Goal: Task Accomplishment & Management: Manage account settings

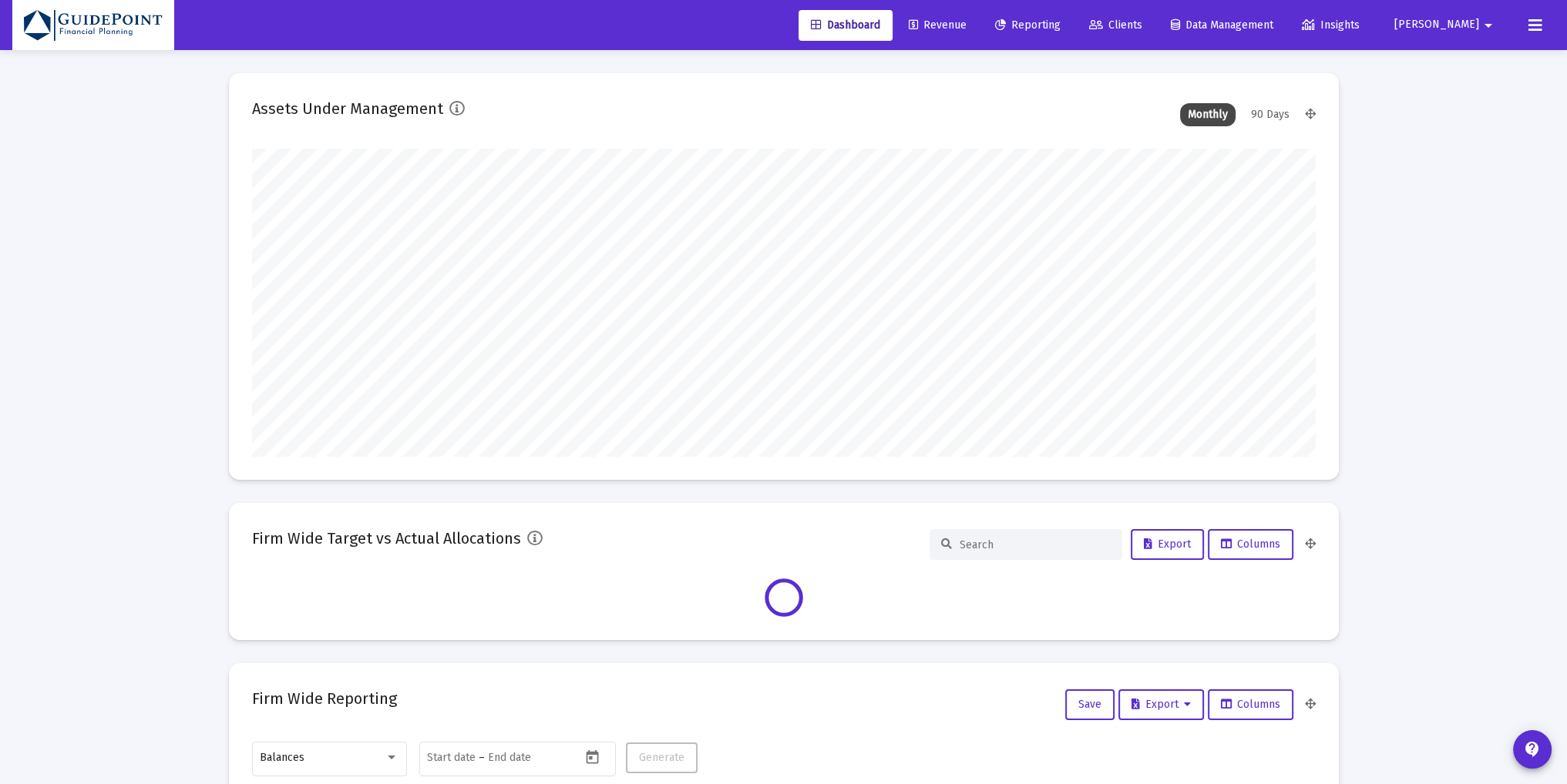
type input "[DATE]"
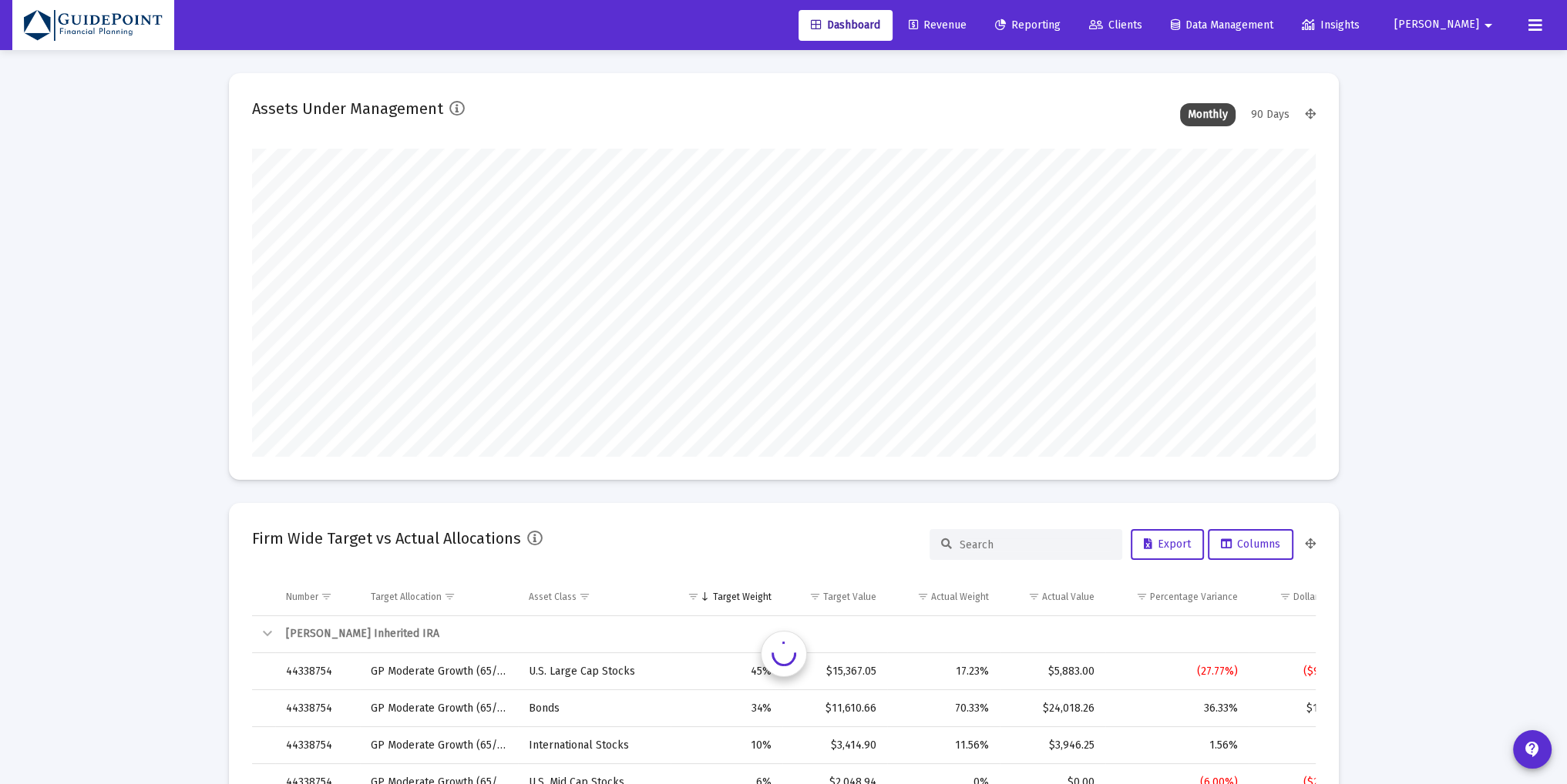
scroll to position [308, 497]
type input "[PERSON_NAME][EMAIL_ADDRESS][DOMAIN_NAME]"
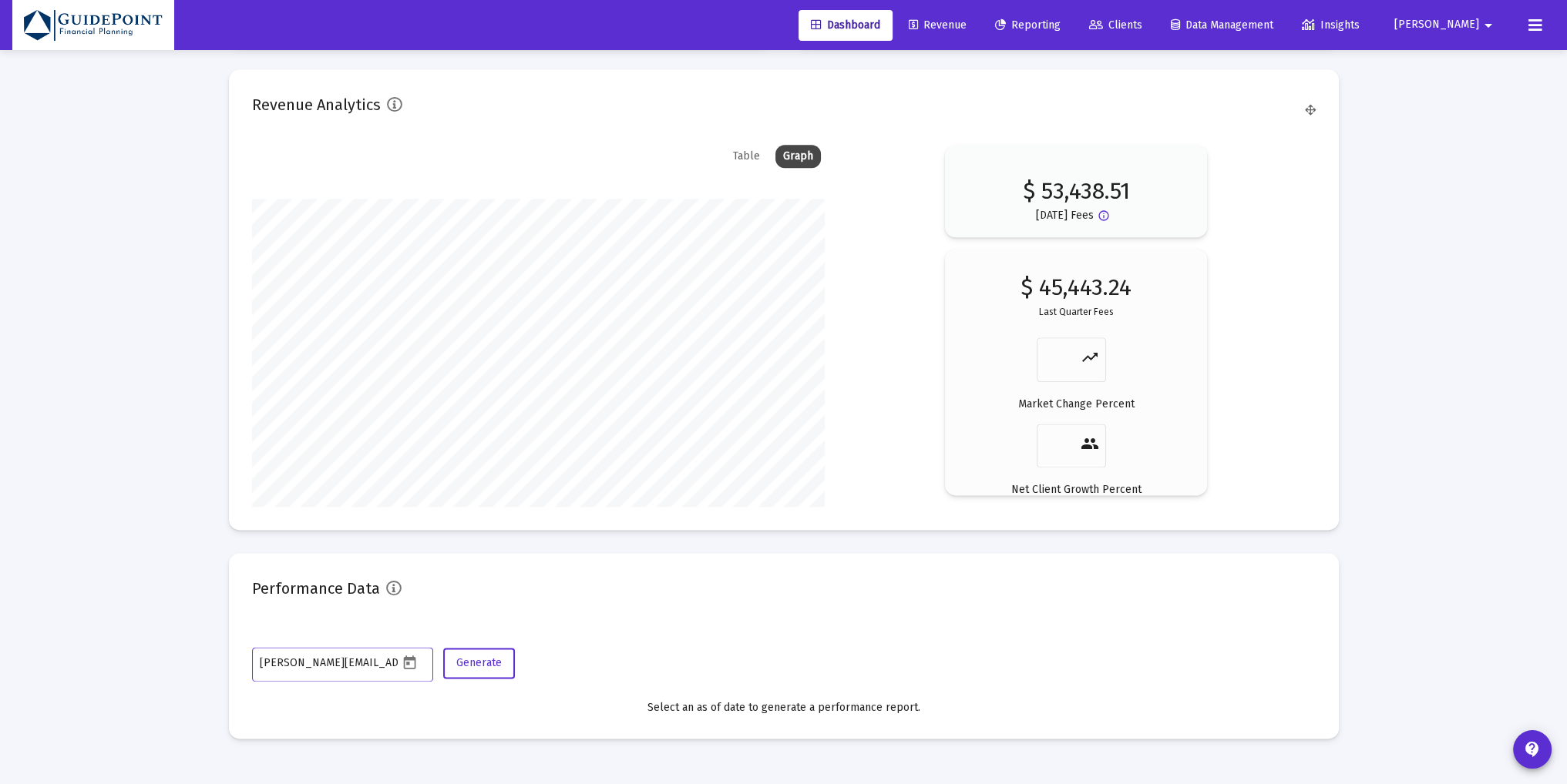
click at [966, 26] on span "Revenue" at bounding box center [937, 25] width 58 height 13
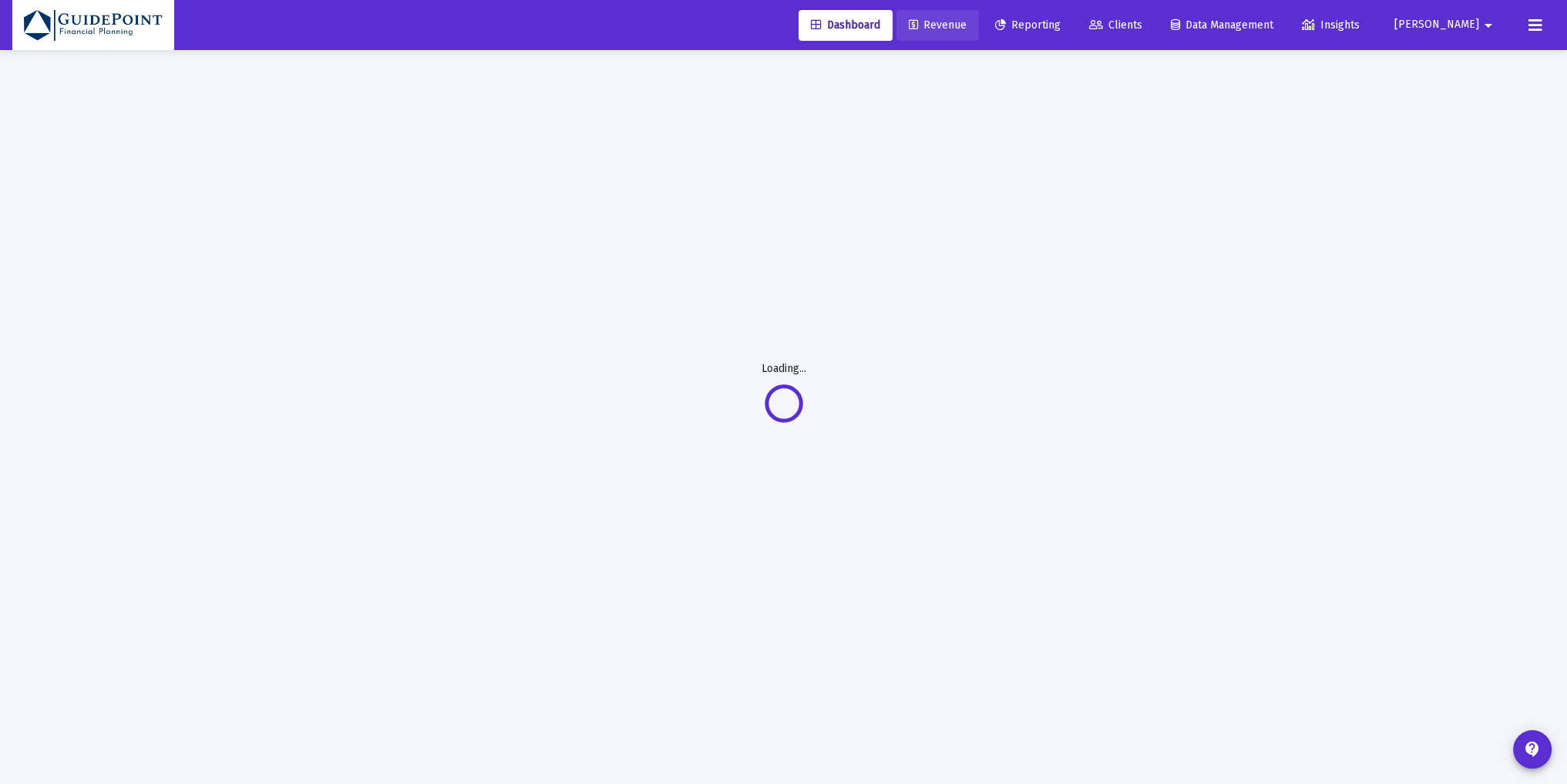
scroll to position [49, 0]
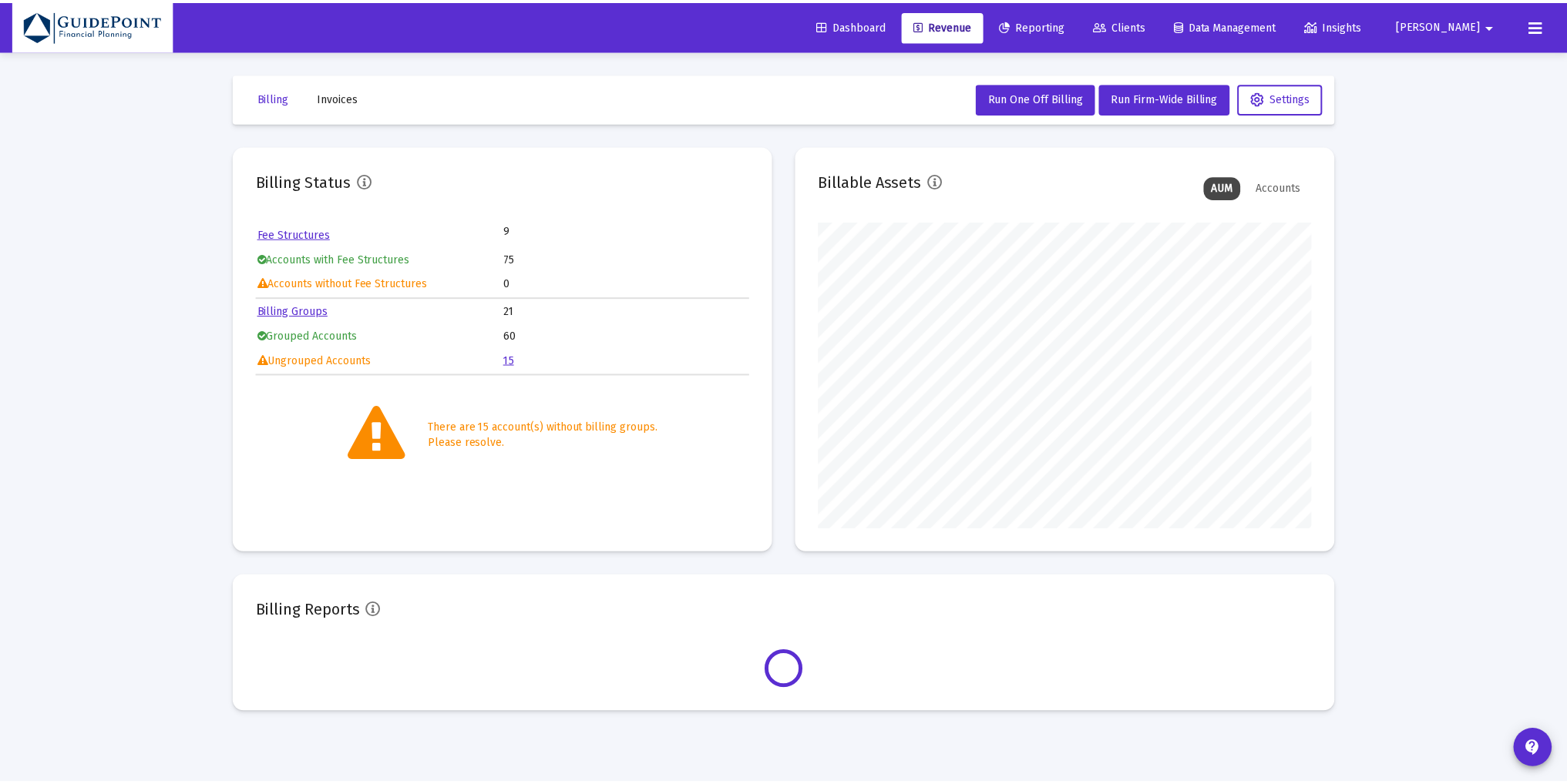
scroll to position [308, 497]
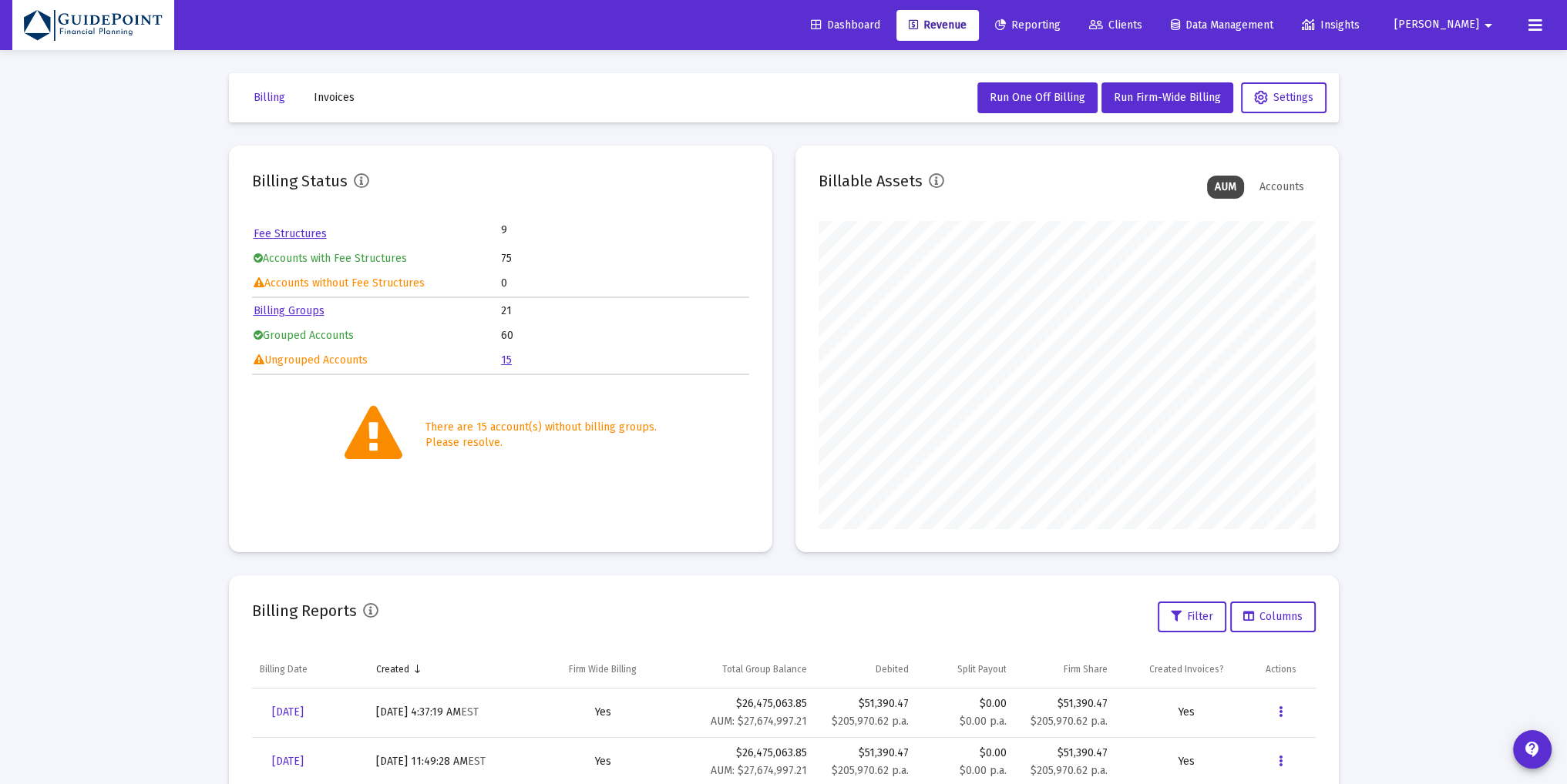
click at [288, 229] on link "Fee Structures" at bounding box center [290, 234] width 73 height 13
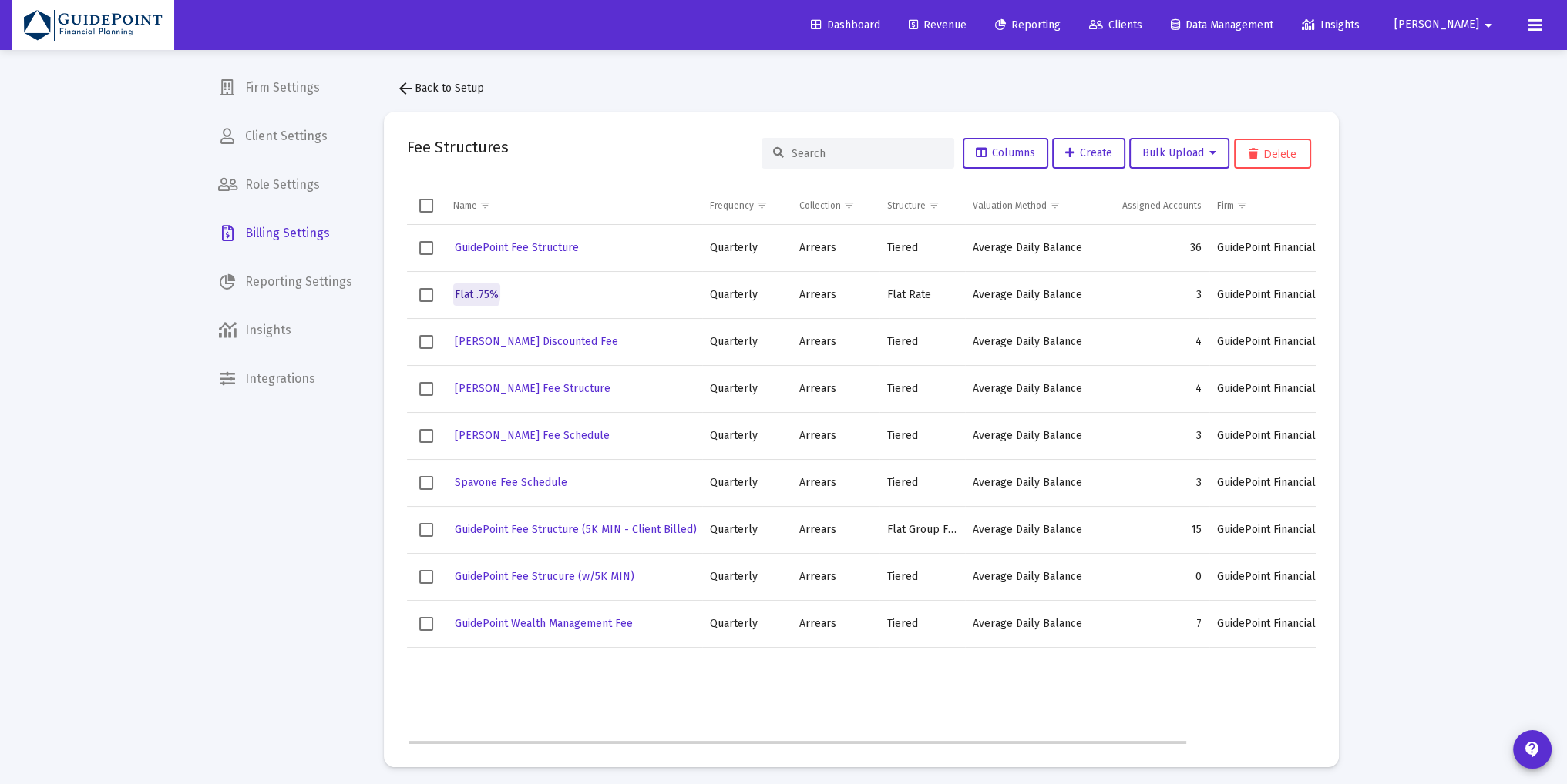
click at [464, 291] on span "Flat .75%" at bounding box center [477, 295] width 44 height 13
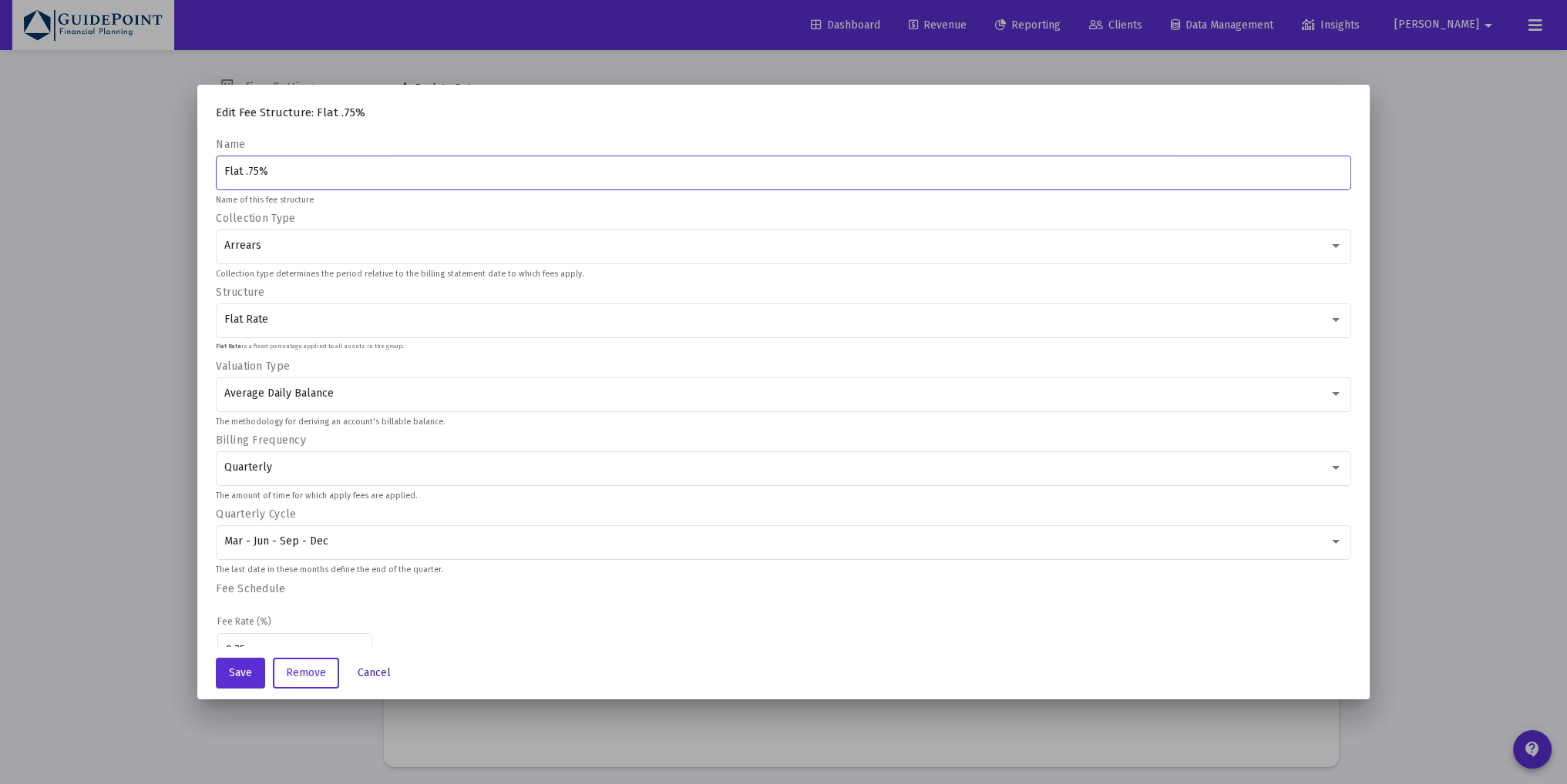
click at [364, 672] on span "Cancel" at bounding box center [374, 673] width 33 height 13
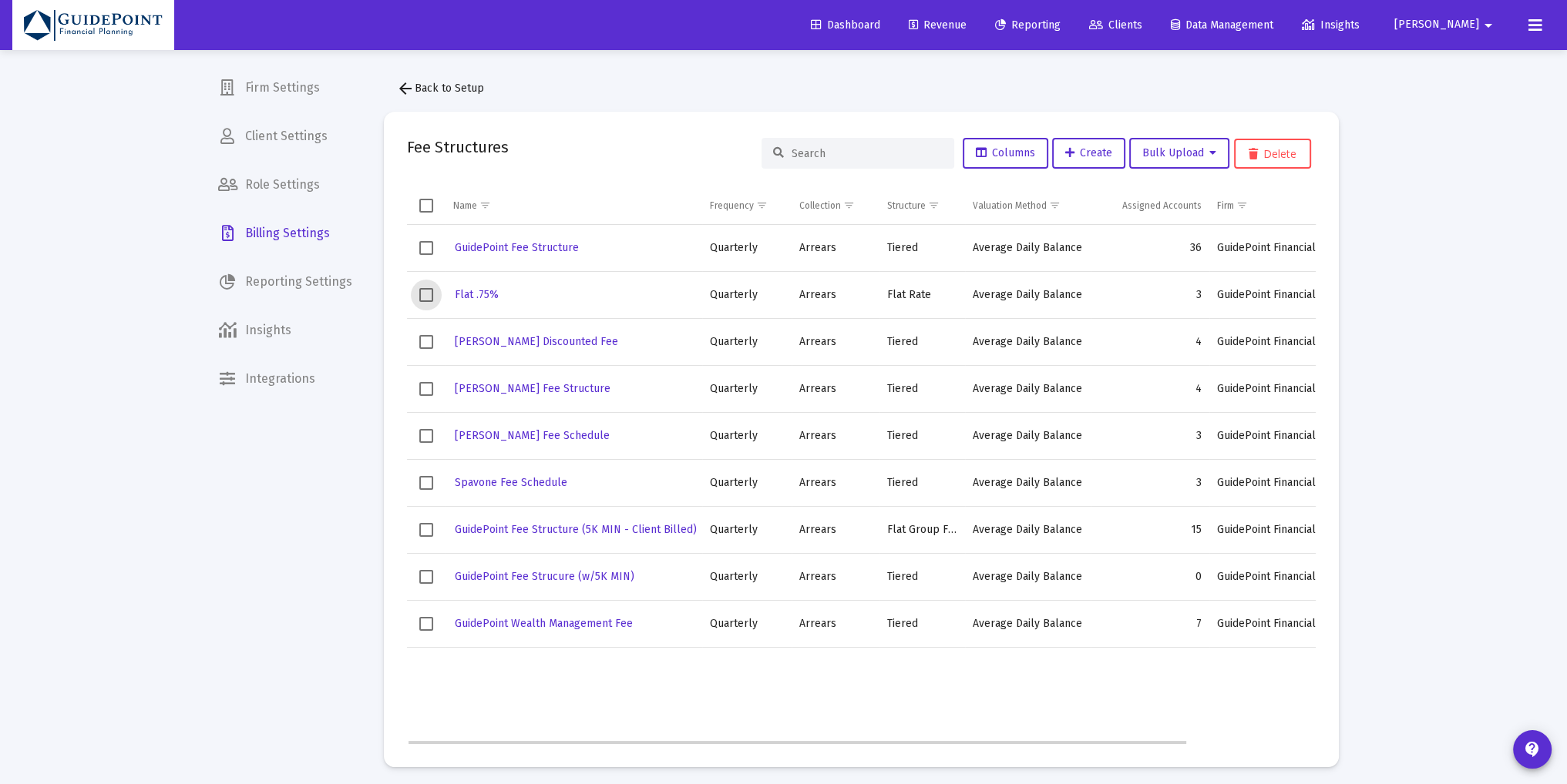
click at [425, 291] on span "Select row" at bounding box center [425, 295] width 14 height 14
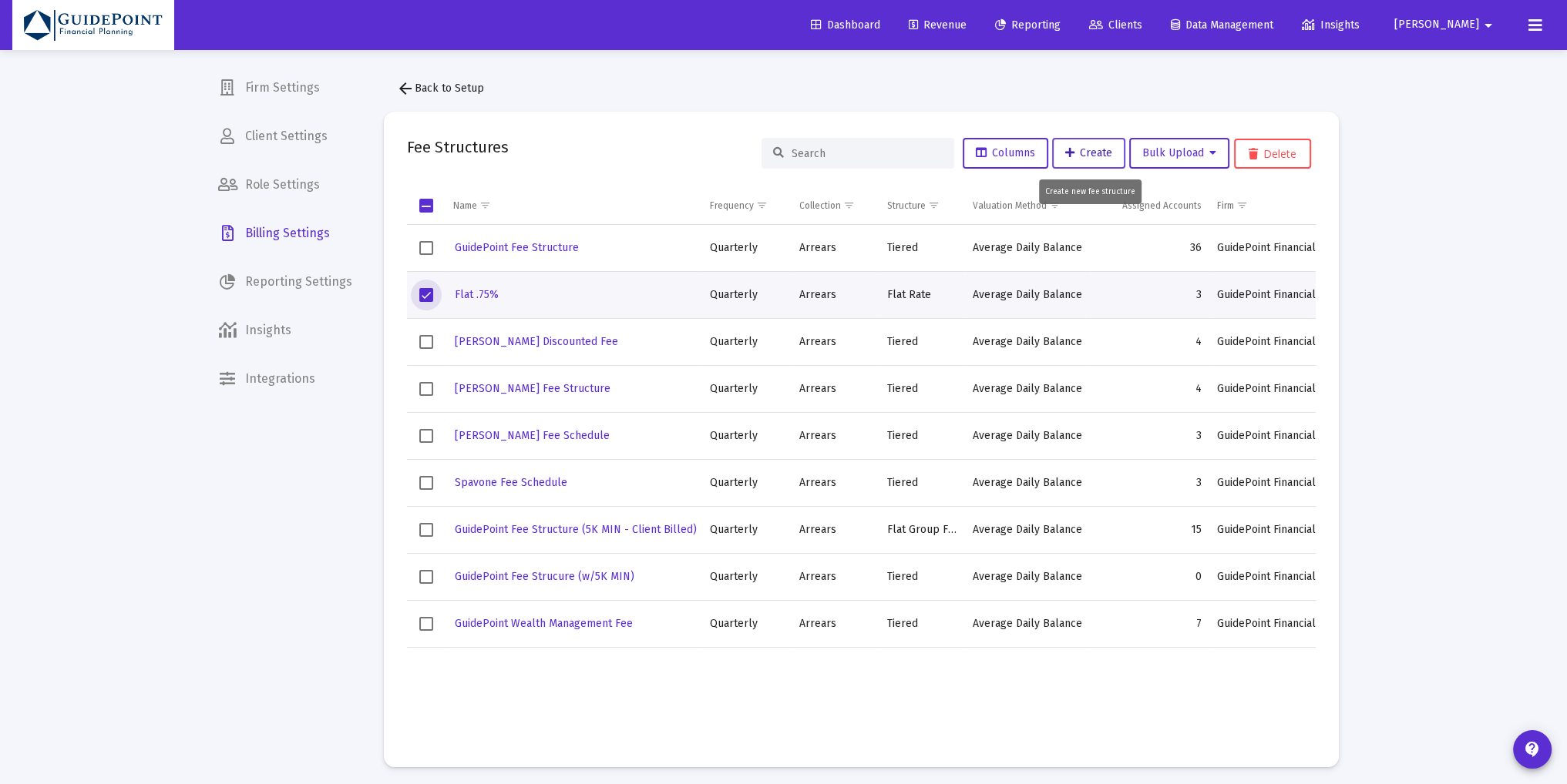
click at [1073, 153] on span "Create" at bounding box center [1088, 153] width 47 height 13
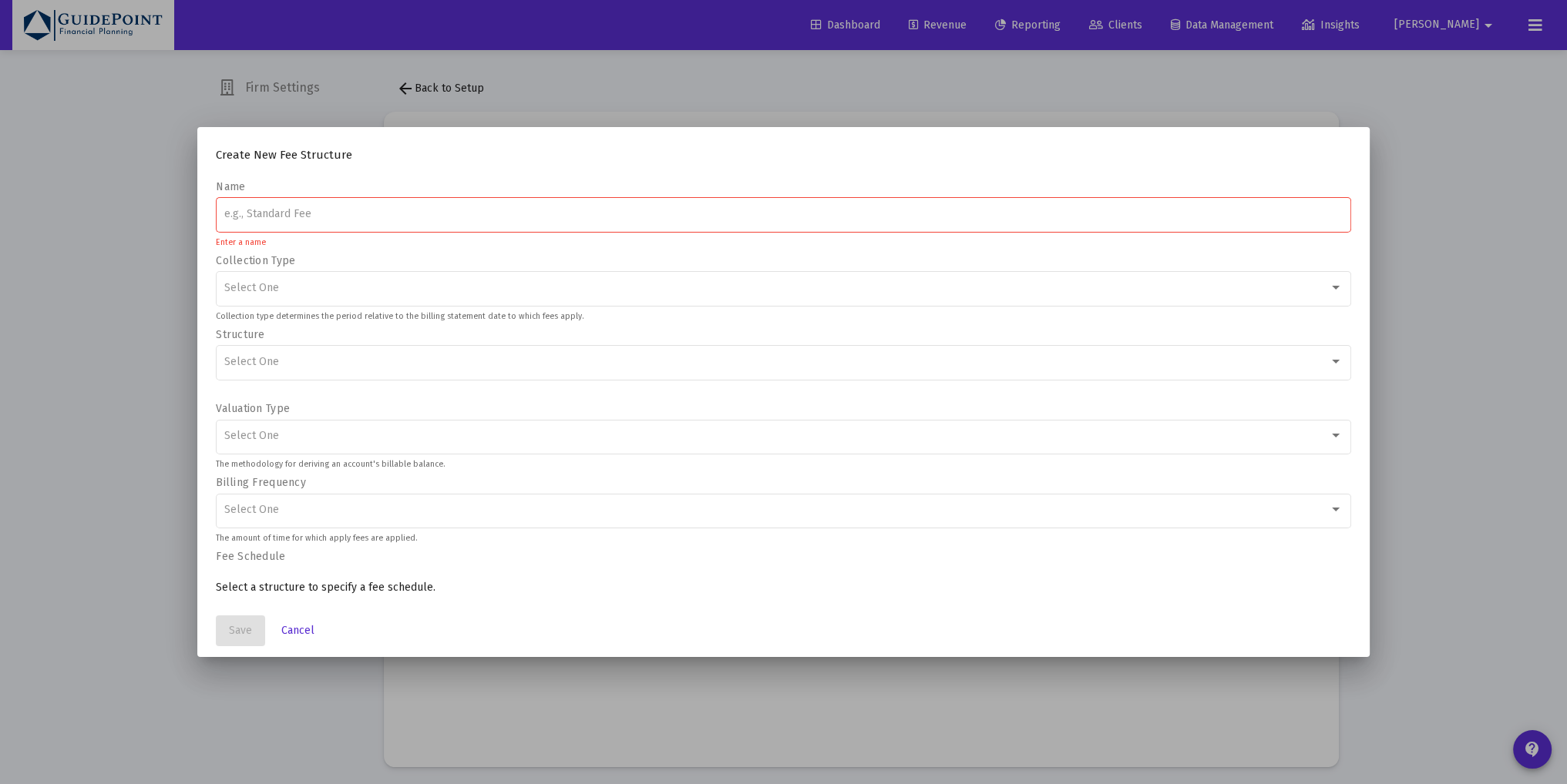
click at [130, 346] on div at bounding box center [784, 392] width 1567 height 784
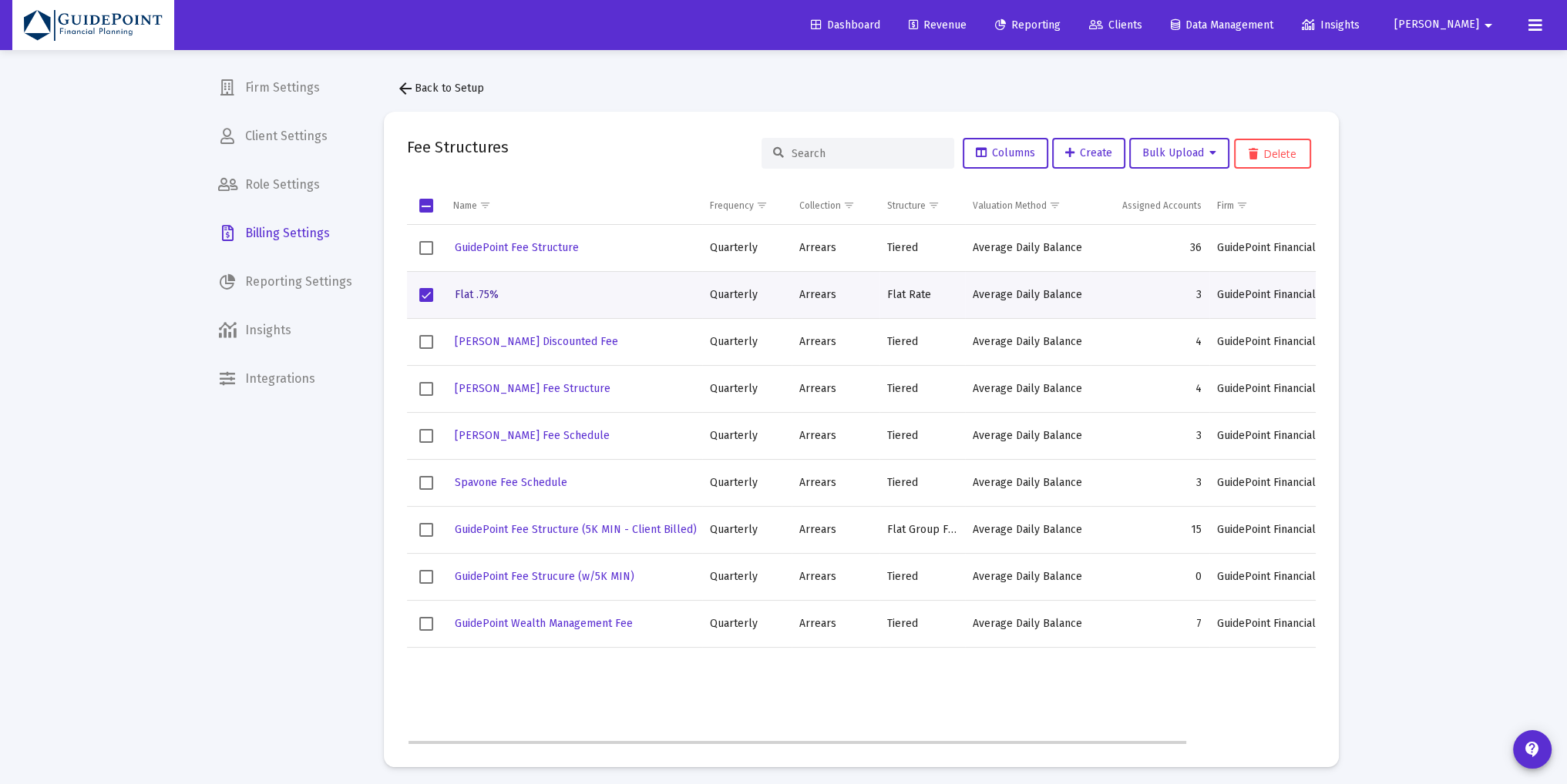
click at [478, 290] on span "Flat .75%" at bounding box center [477, 295] width 44 height 13
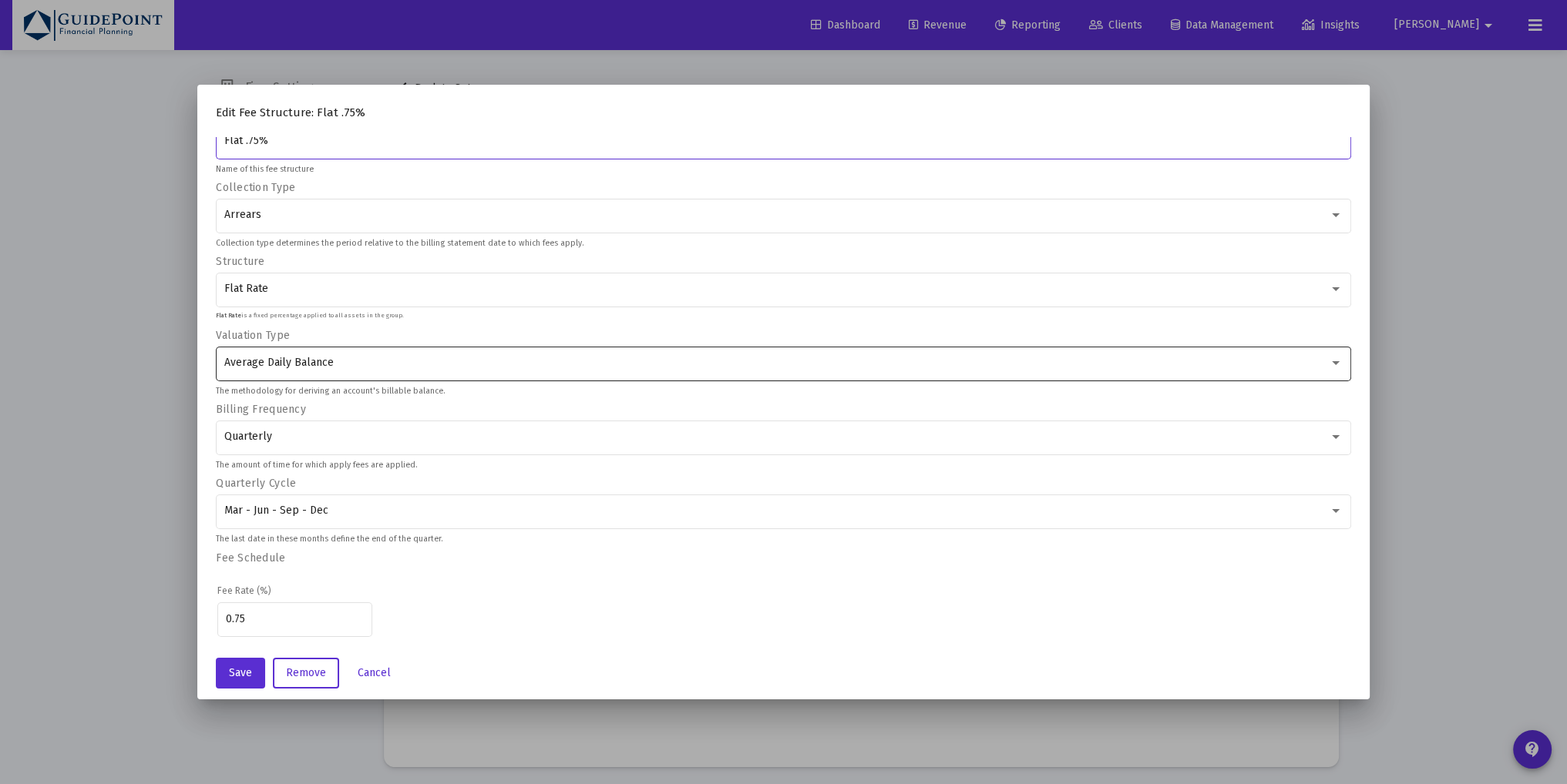
scroll to position [42, 0]
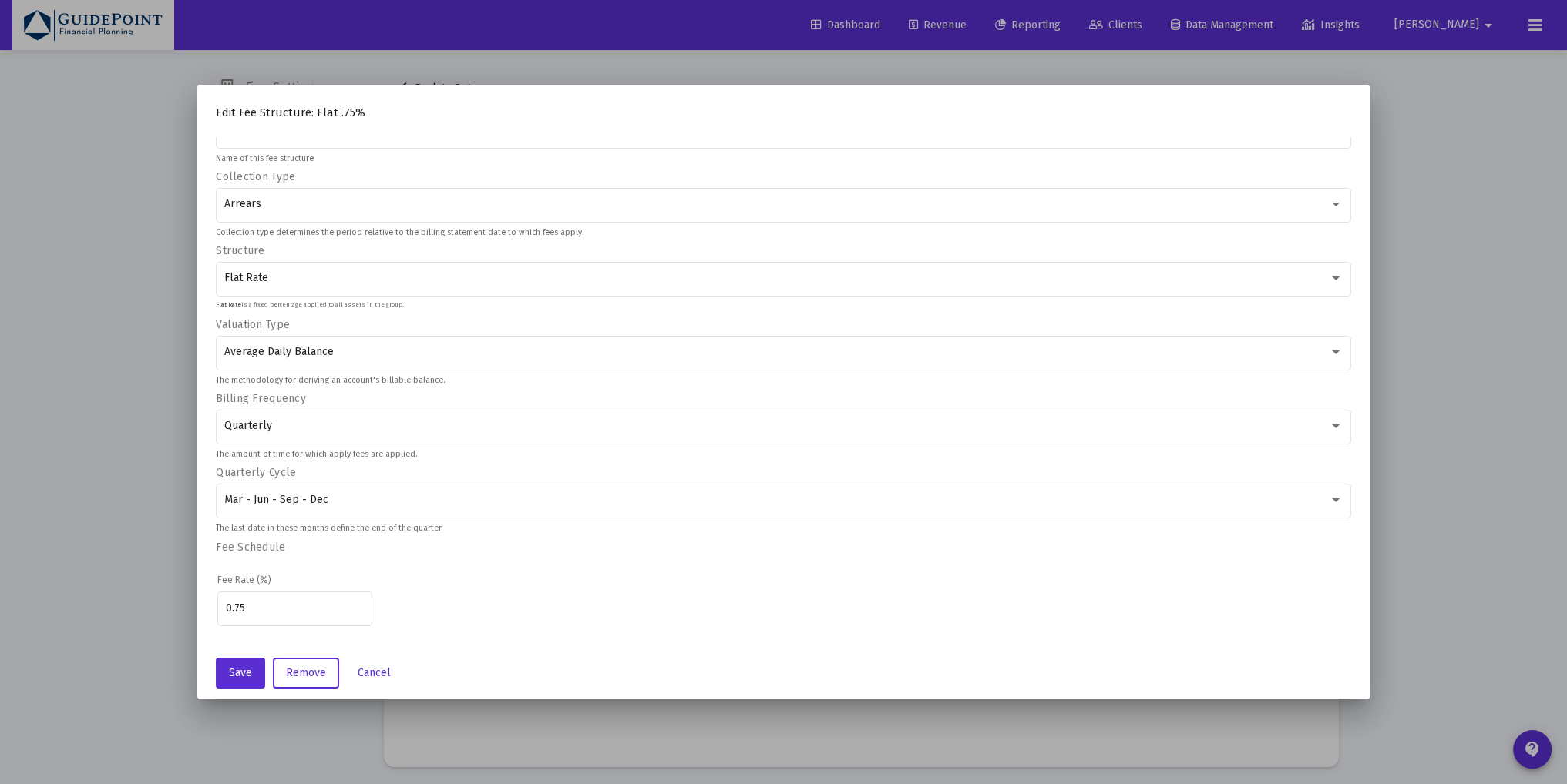
click at [1434, 321] on div at bounding box center [784, 392] width 1567 height 784
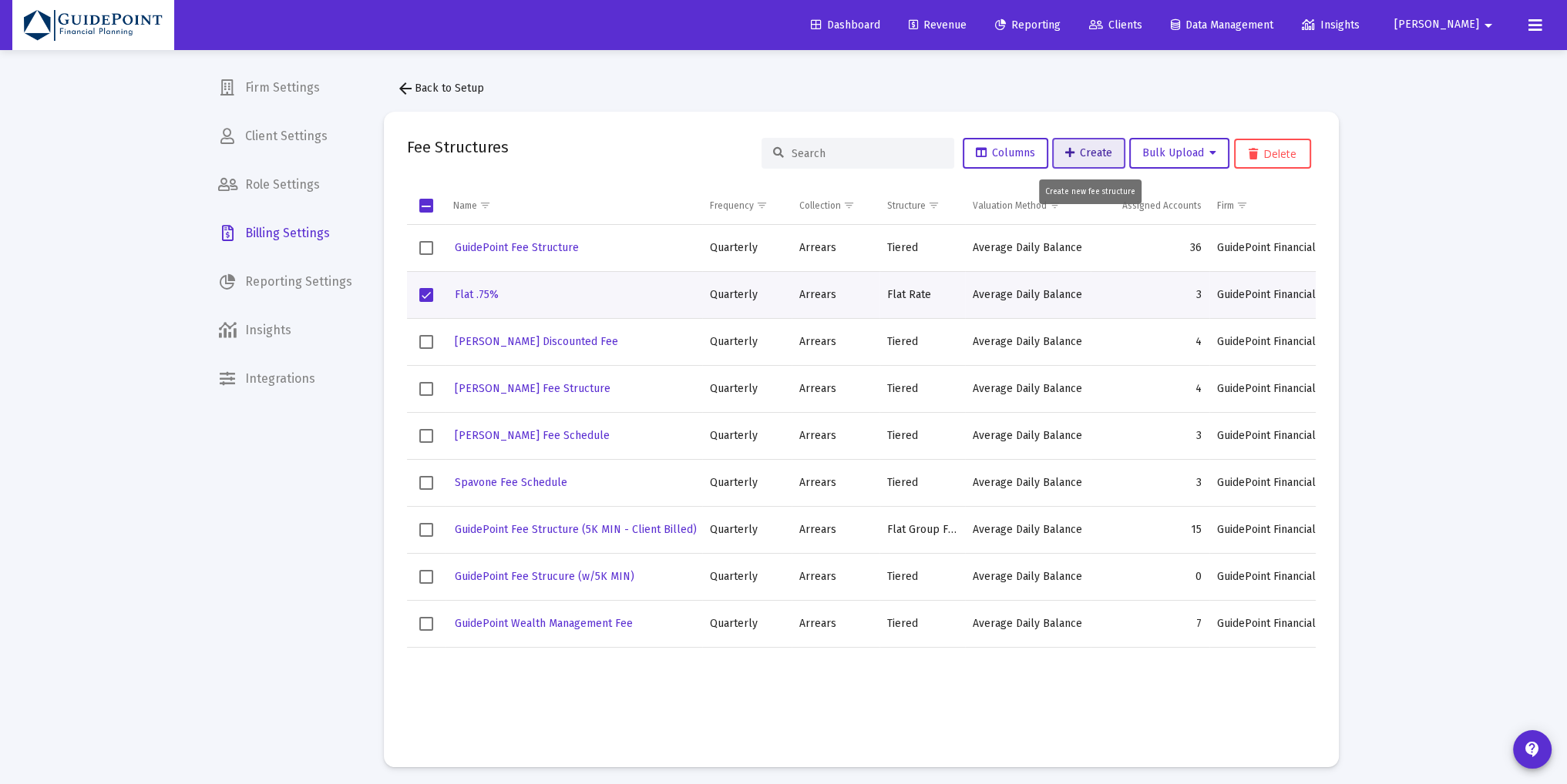
click at [1073, 151] on span "Create" at bounding box center [1088, 153] width 47 height 13
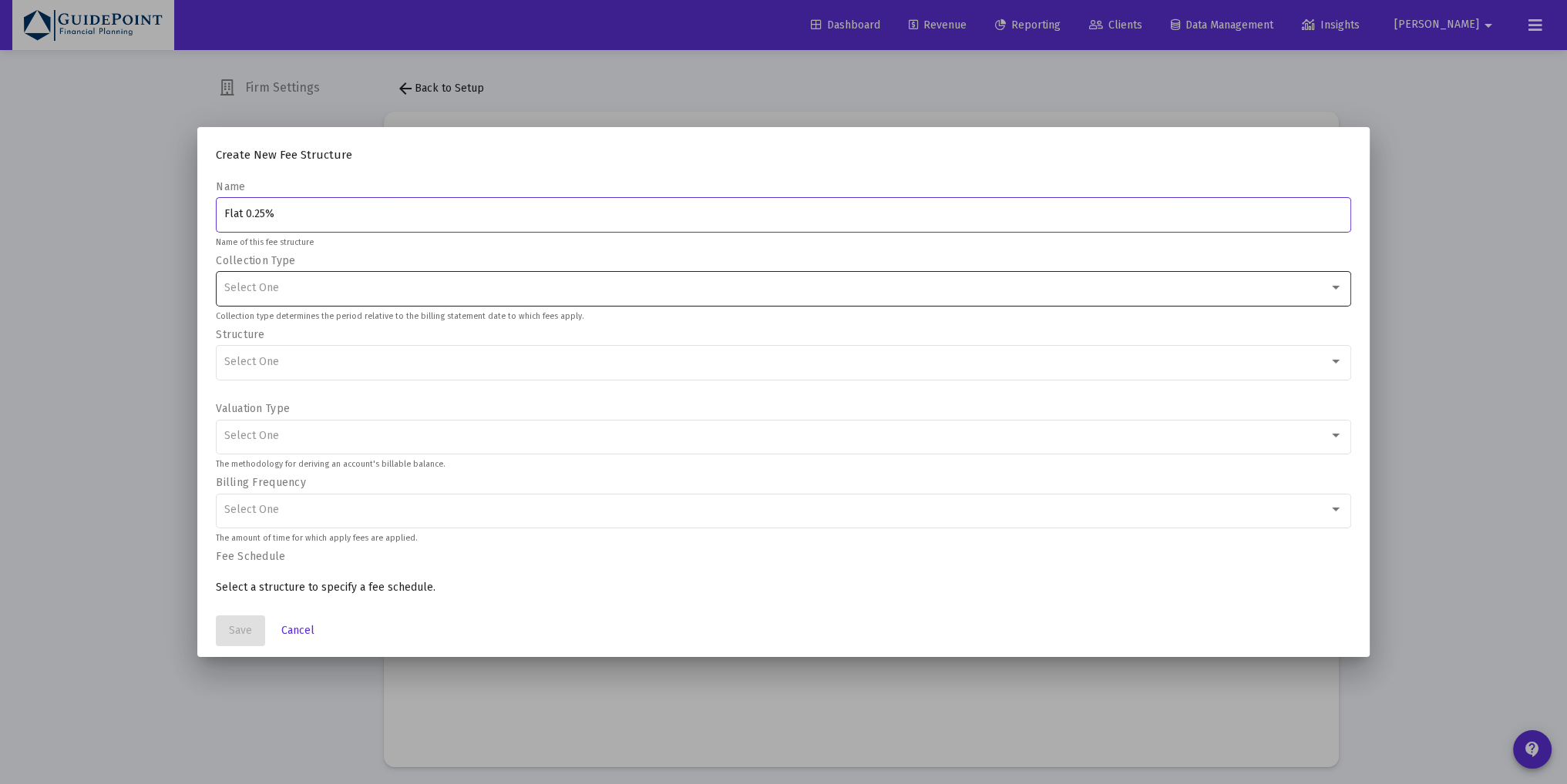
type input "Flat 0.25%"
click at [284, 289] on div "Select One" at bounding box center [777, 288] width 1105 height 12
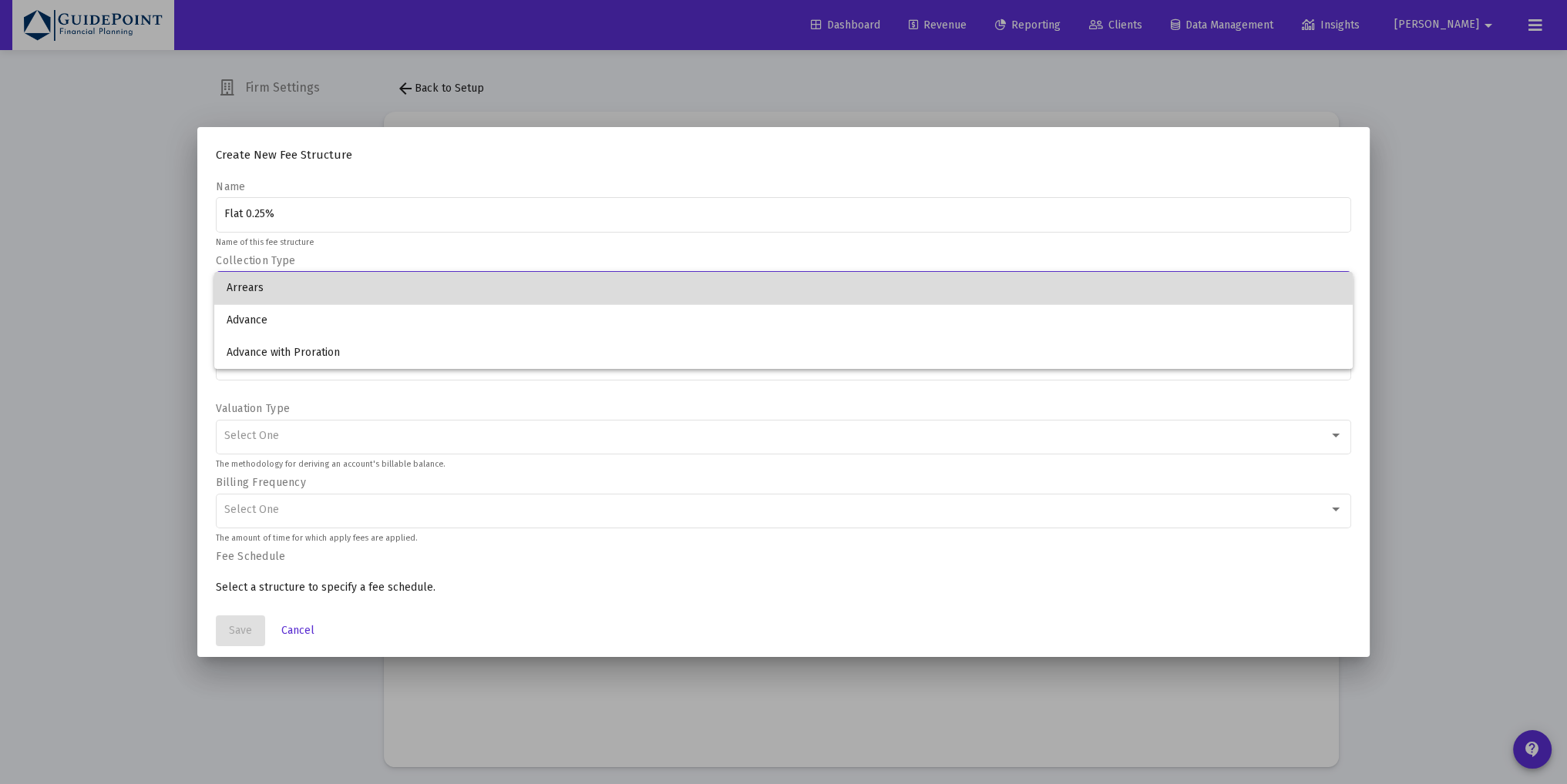
click at [277, 292] on span "Arrears" at bounding box center [783, 288] width 1114 height 32
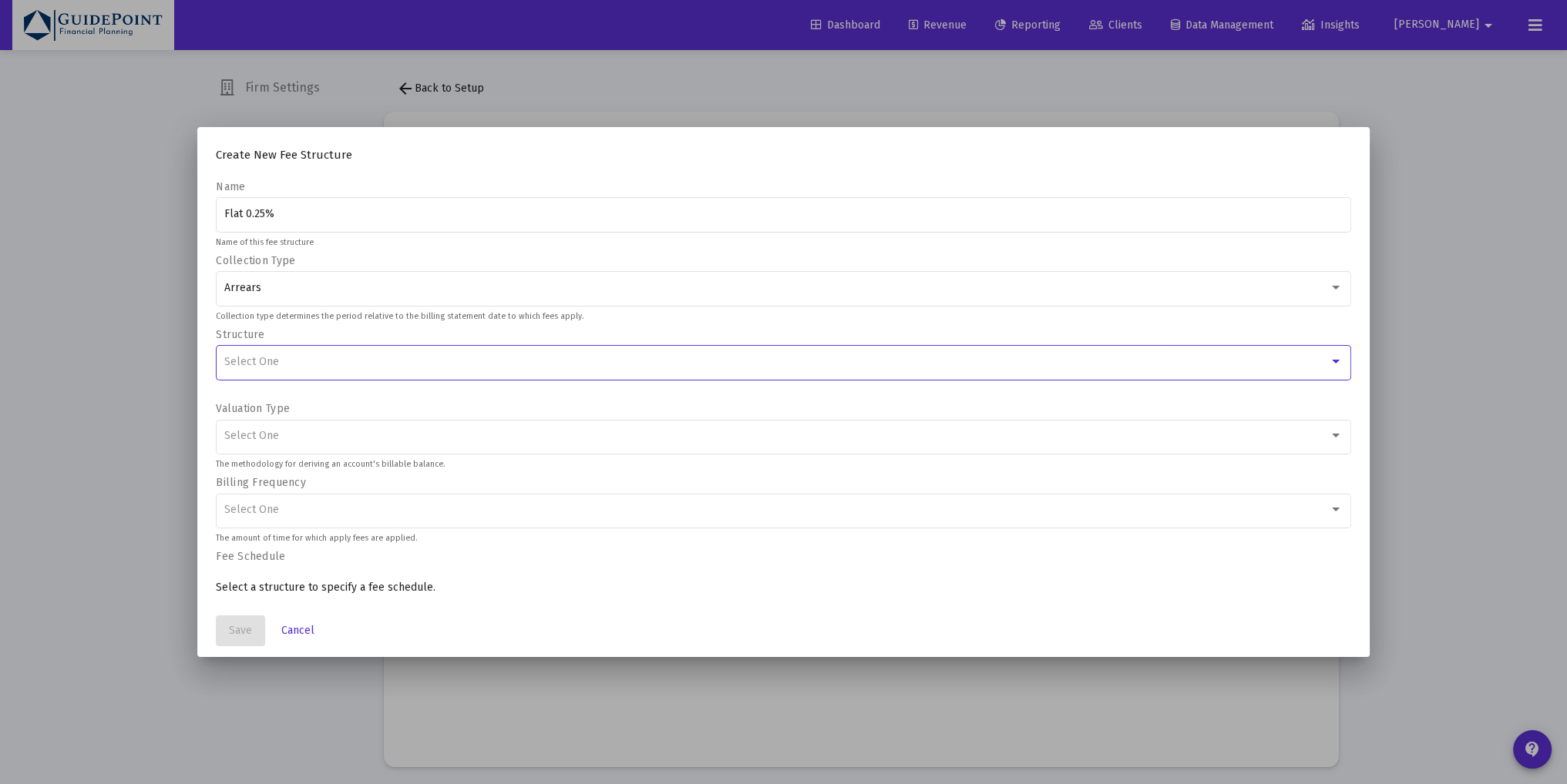
click at [274, 366] on span "Select One" at bounding box center [252, 362] width 54 height 13
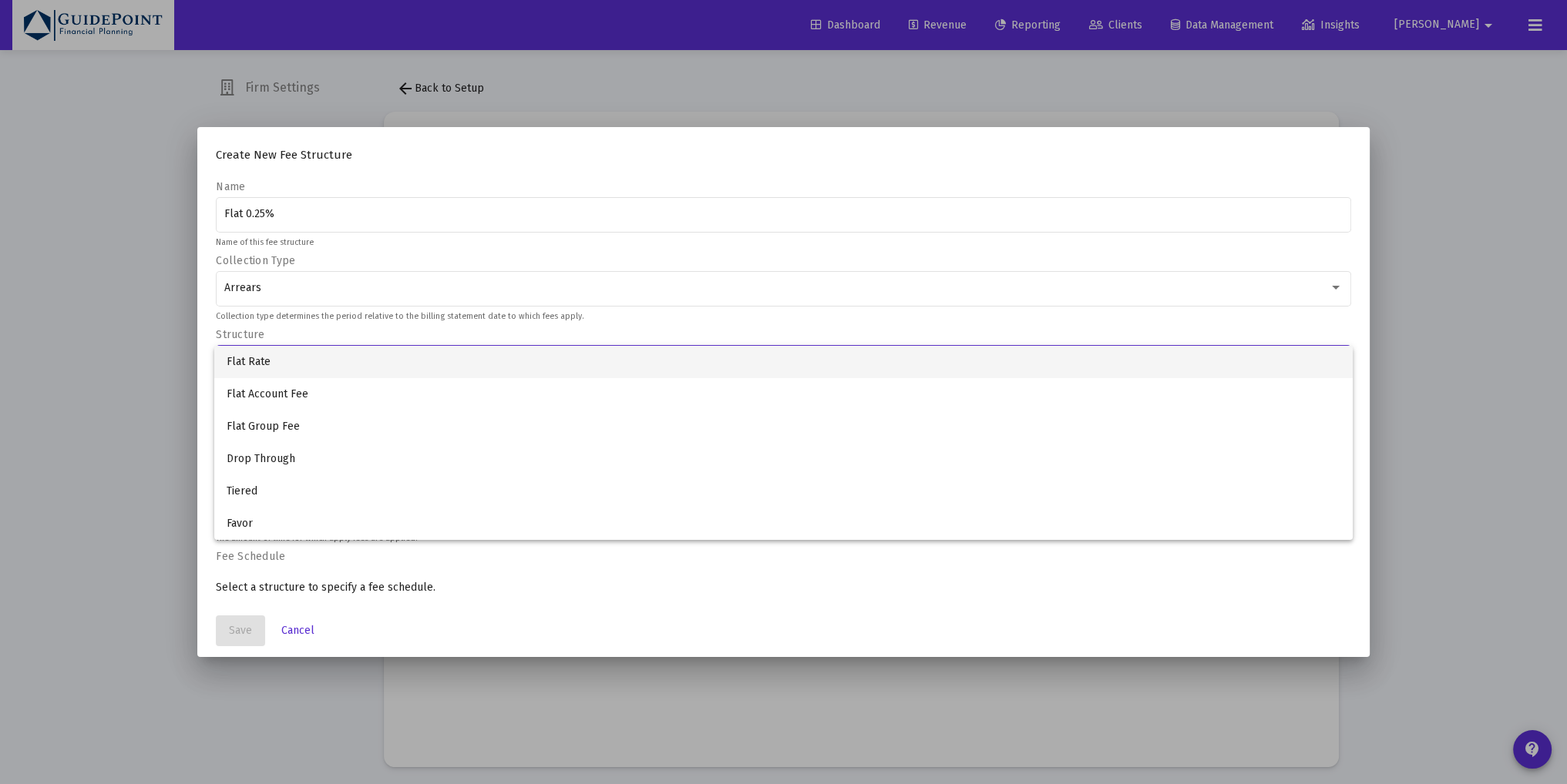
click at [277, 364] on span "Flat Rate" at bounding box center [783, 361] width 1114 height 32
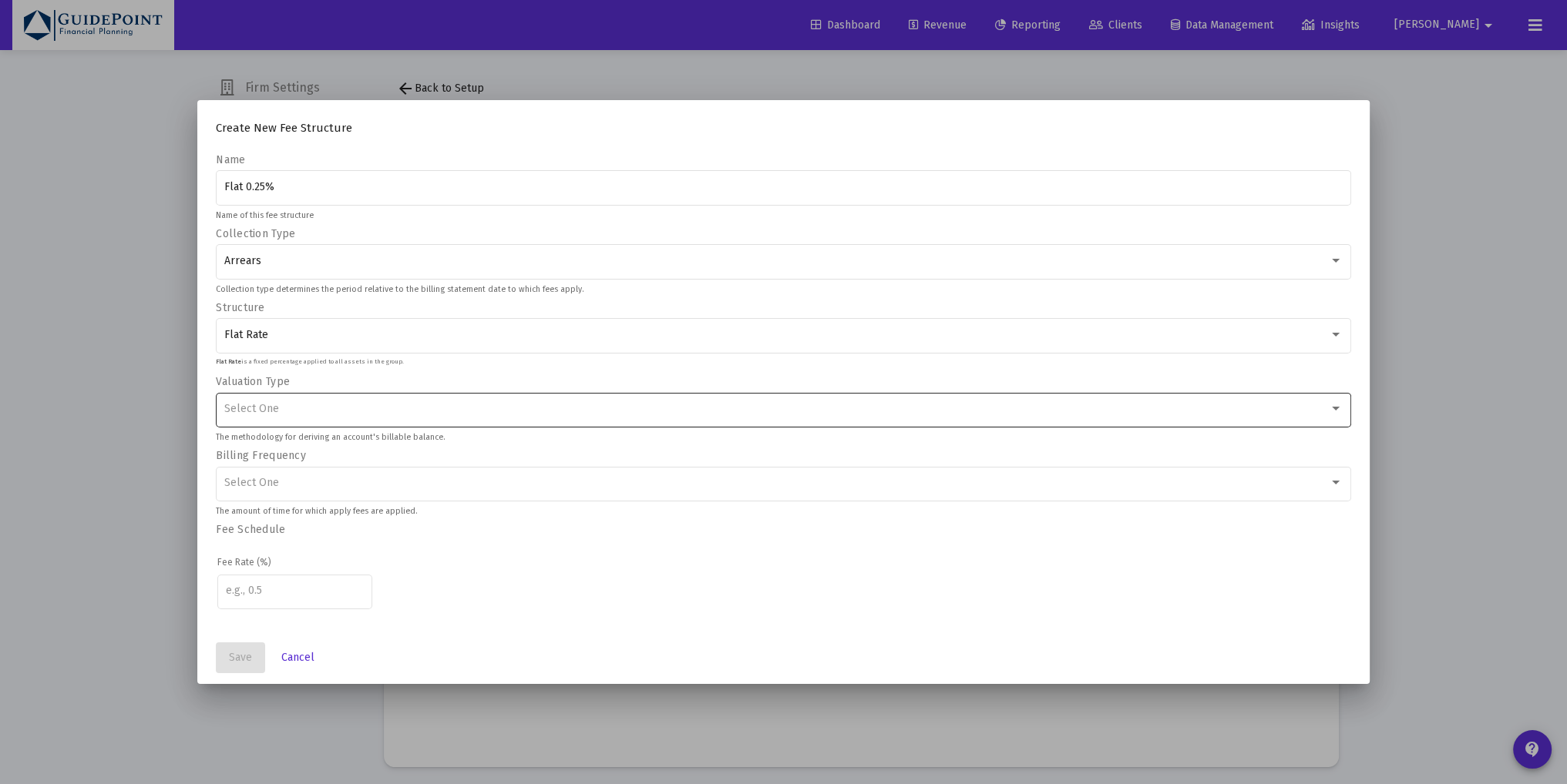
click at [274, 401] on div "Select One" at bounding box center [784, 409] width 1119 height 38
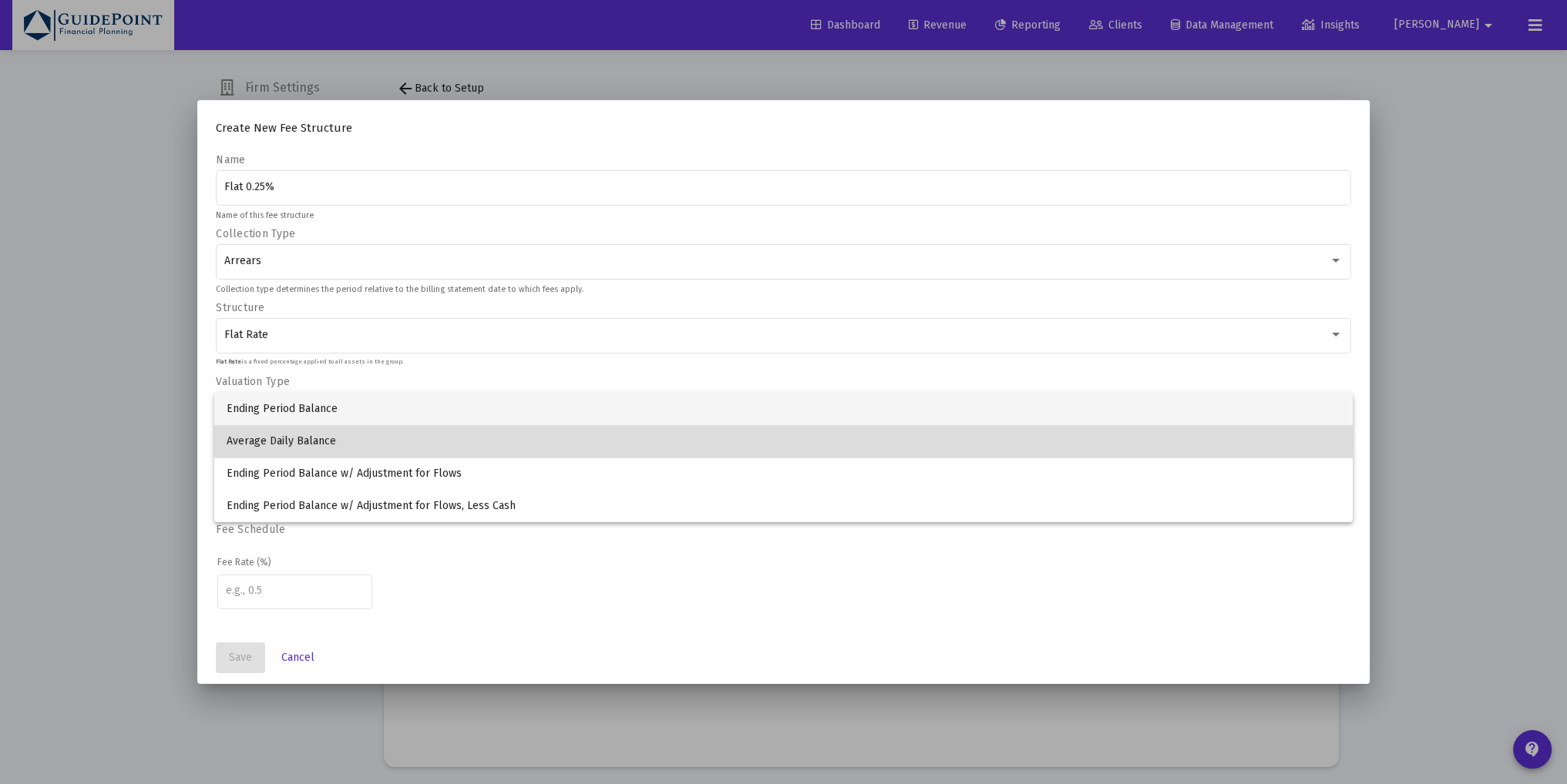
click at [293, 438] on span "Average Daily Balance" at bounding box center [783, 441] width 1114 height 32
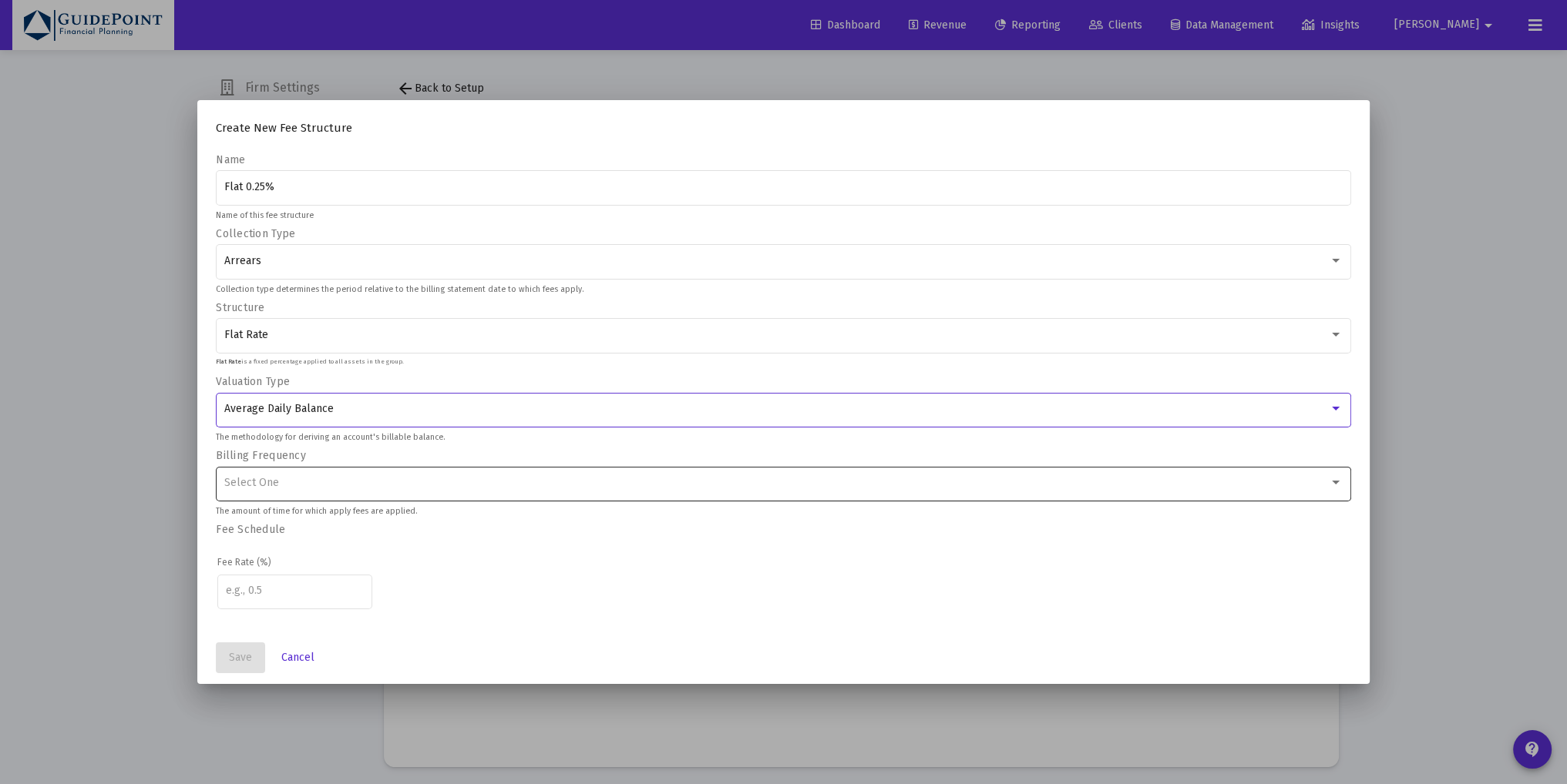
click at [265, 479] on span "Select One" at bounding box center [252, 483] width 54 height 13
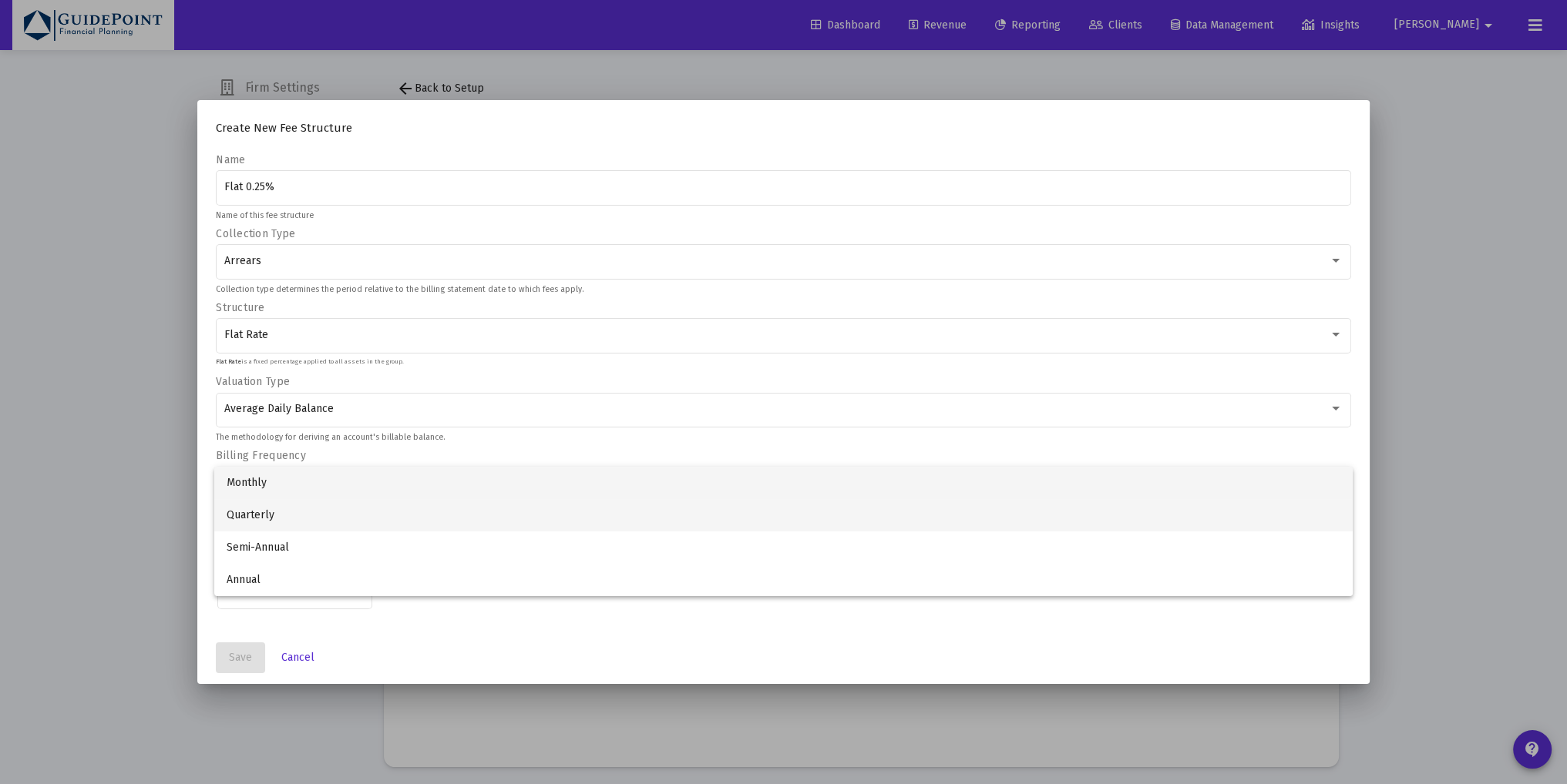
click at [261, 522] on span "Quarterly" at bounding box center [783, 515] width 1114 height 32
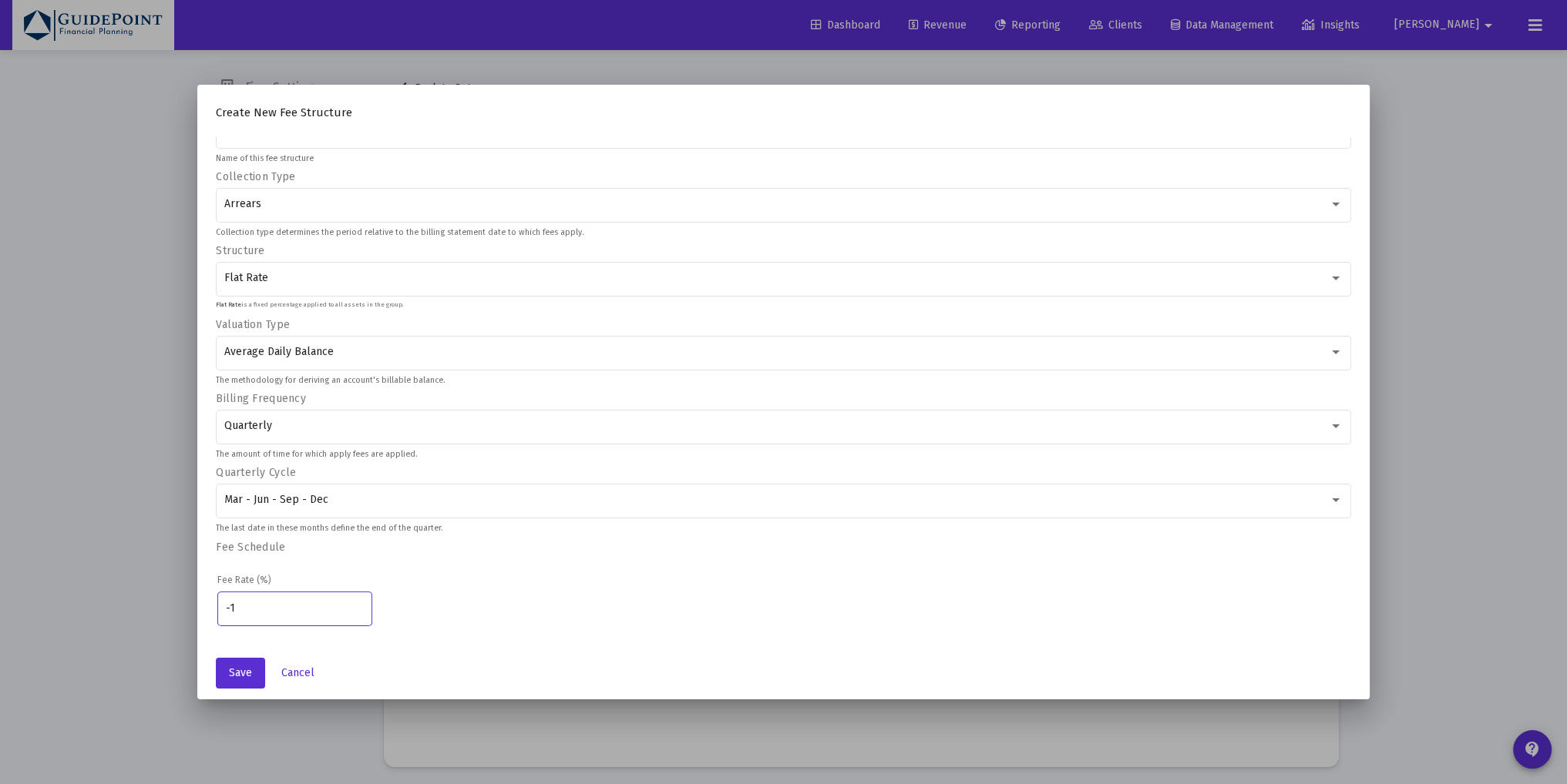
click at [257, 602] on input "-1" at bounding box center [295, 608] width 139 height 12
type input "-2"
type input "0.25"
click at [633, 574] on th "Fee Rate (%)" at bounding box center [784, 580] width 1132 height 16
click at [229, 675] on span "Save" at bounding box center [240, 673] width 23 height 13
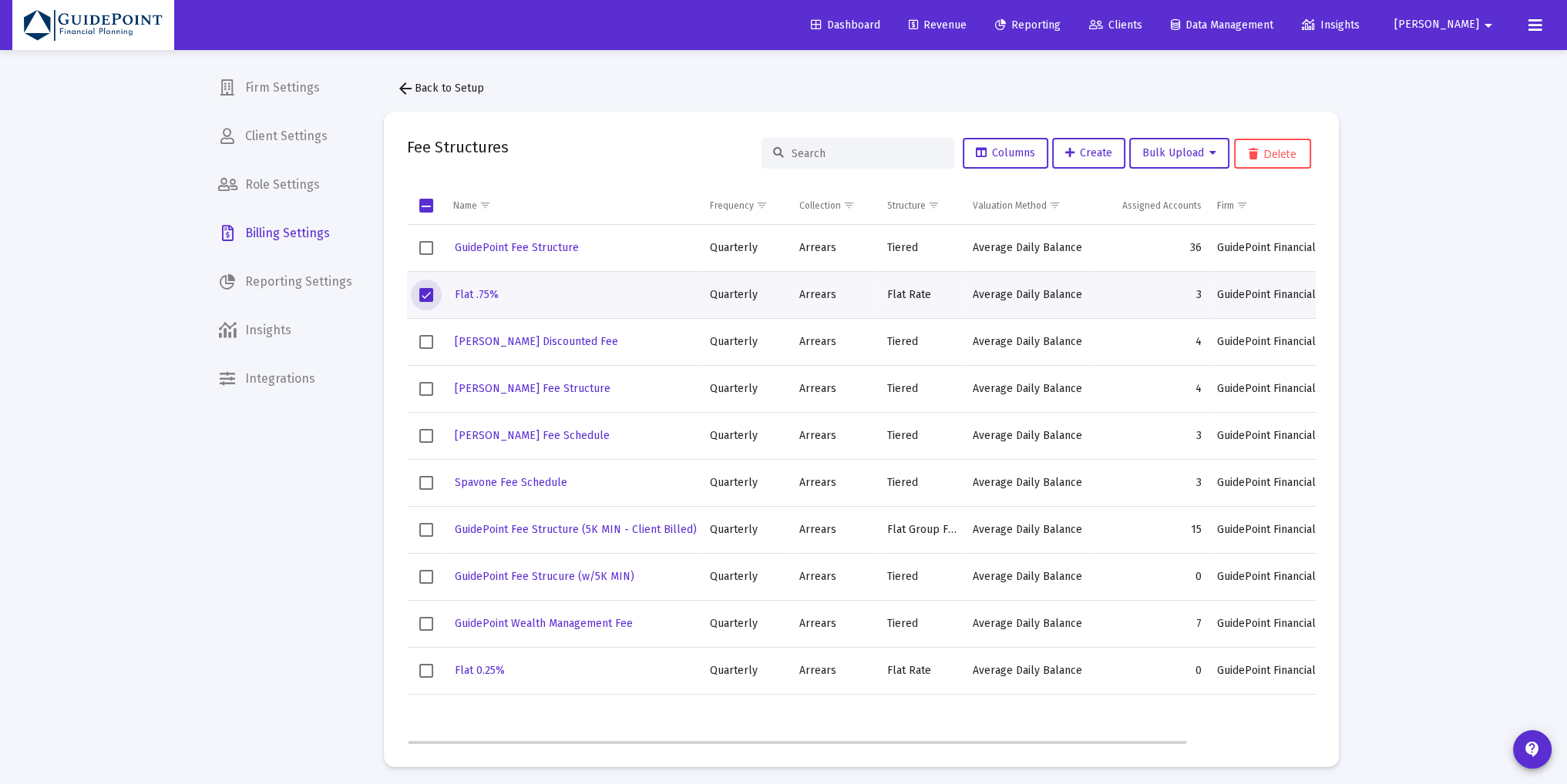
click at [425, 295] on span "Select row" at bounding box center [425, 295] width 14 height 14
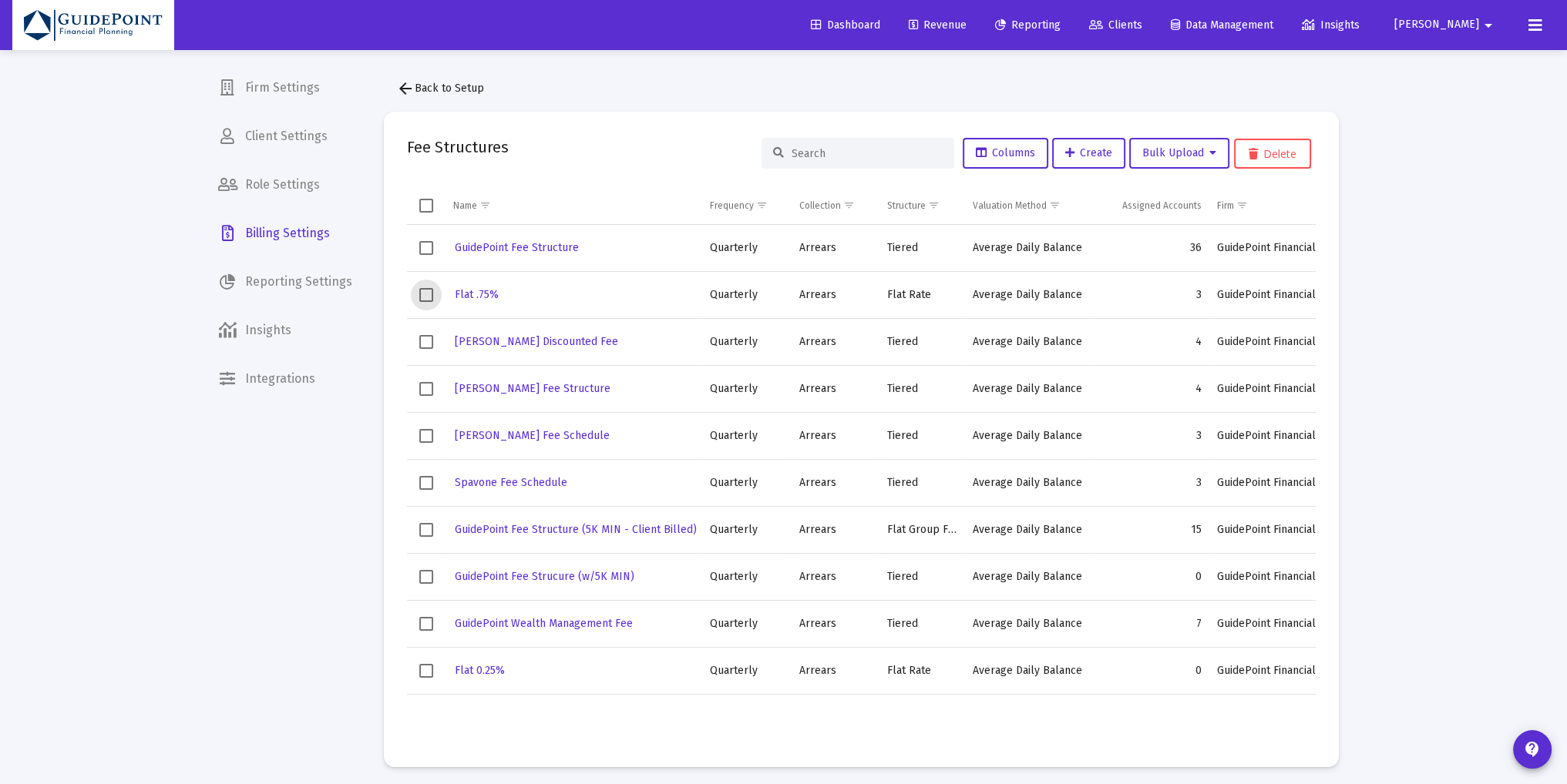
click at [1142, 24] on span "Clients" at bounding box center [1115, 25] width 53 height 13
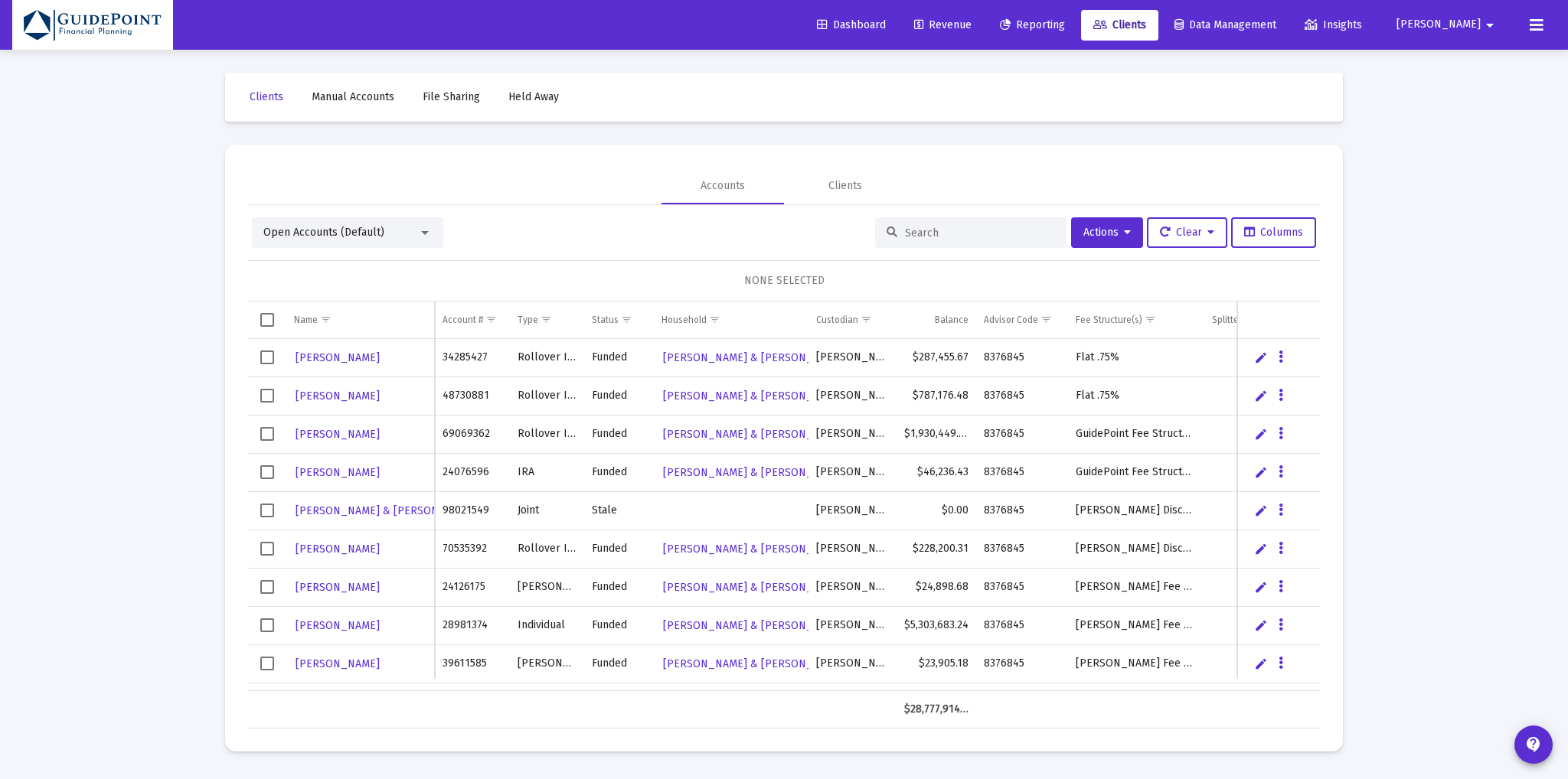
click at [922, 235] on input at bounding box center [980, 233] width 150 height 13
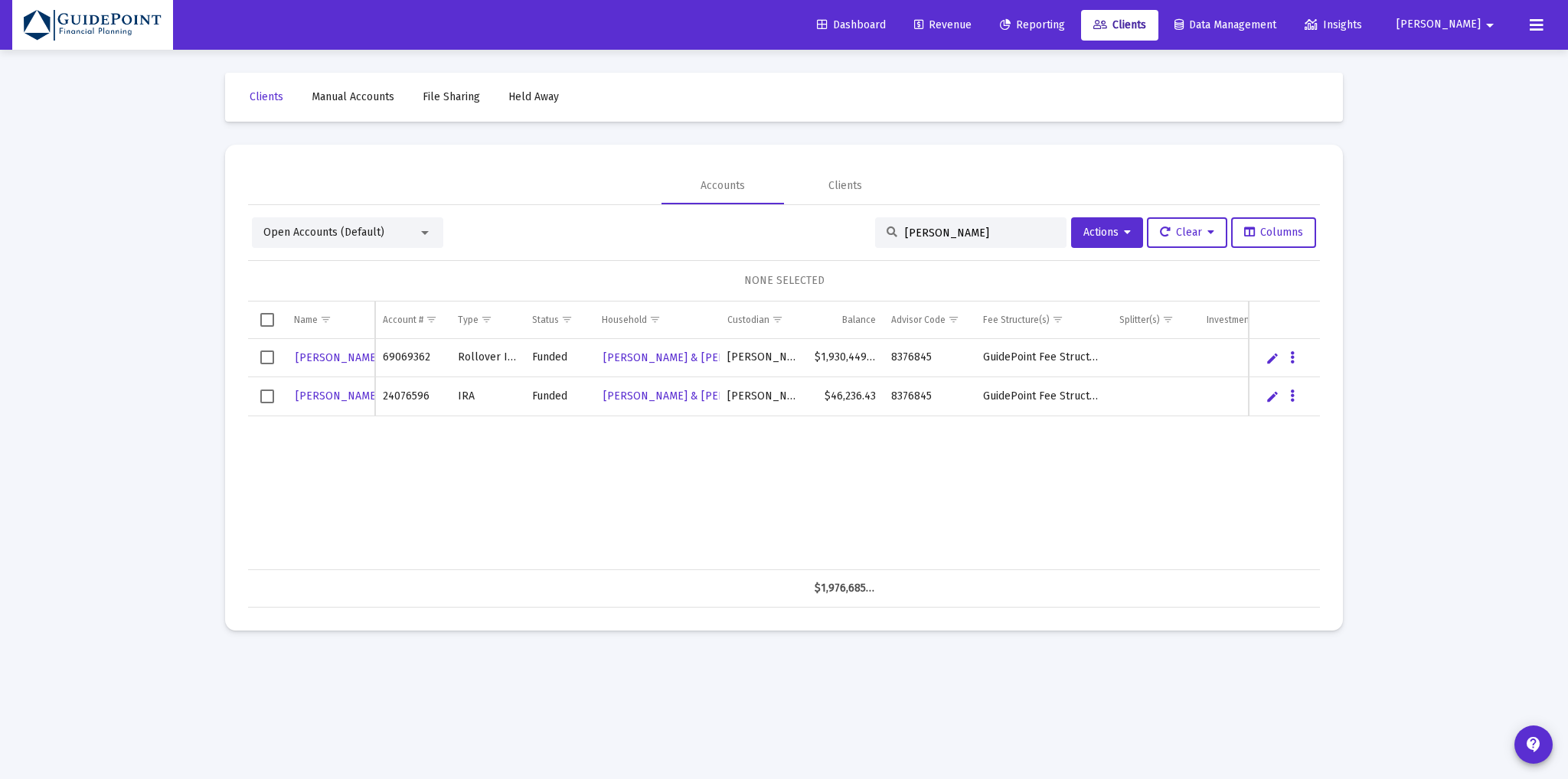
type input "[PERSON_NAME]"
click at [270, 319] on span "Select all" at bounding box center [267, 320] width 14 height 14
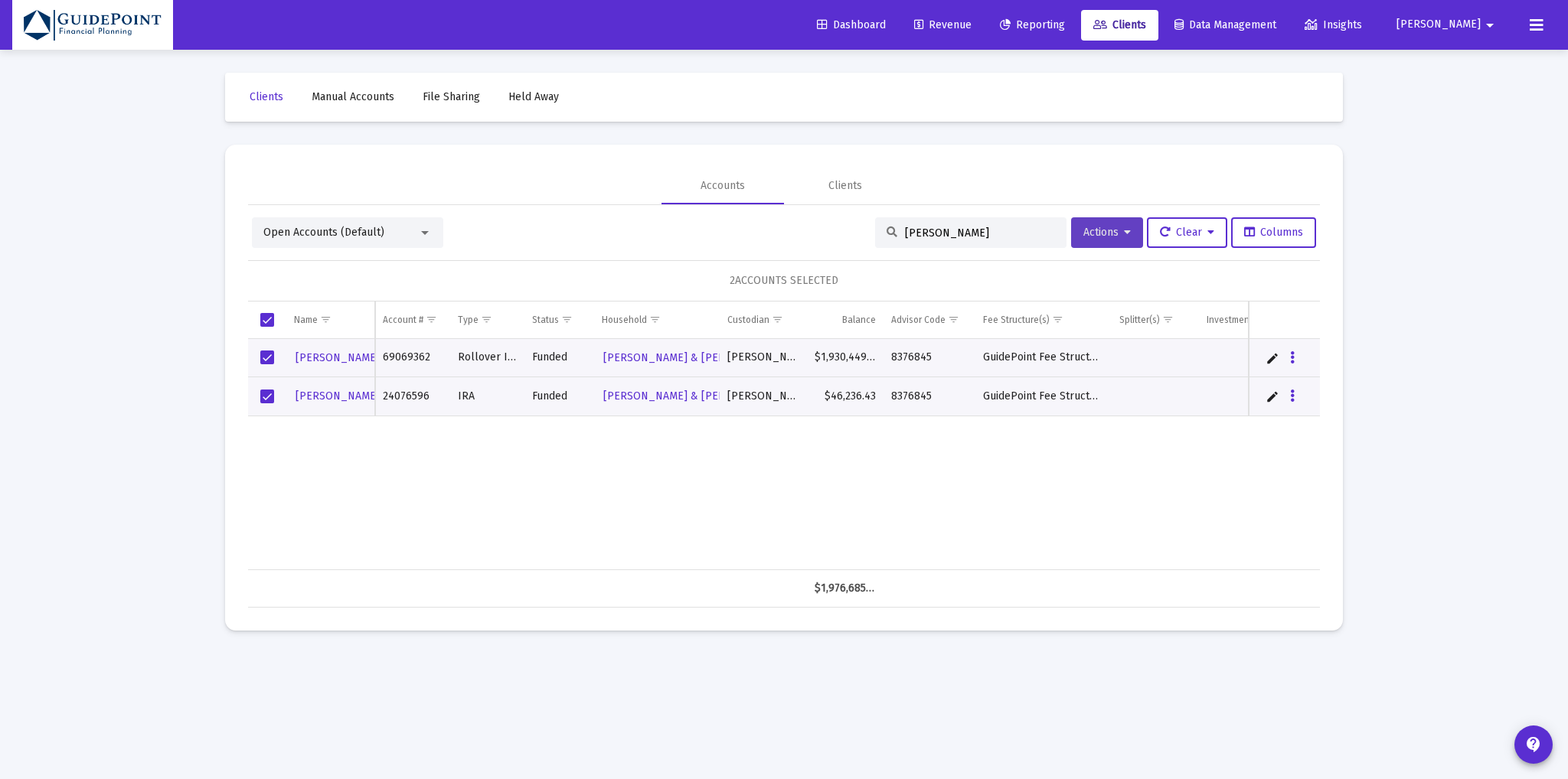
click at [1089, 235] on span "Actions" at bounding box center [1107, 232] width 47 height 13
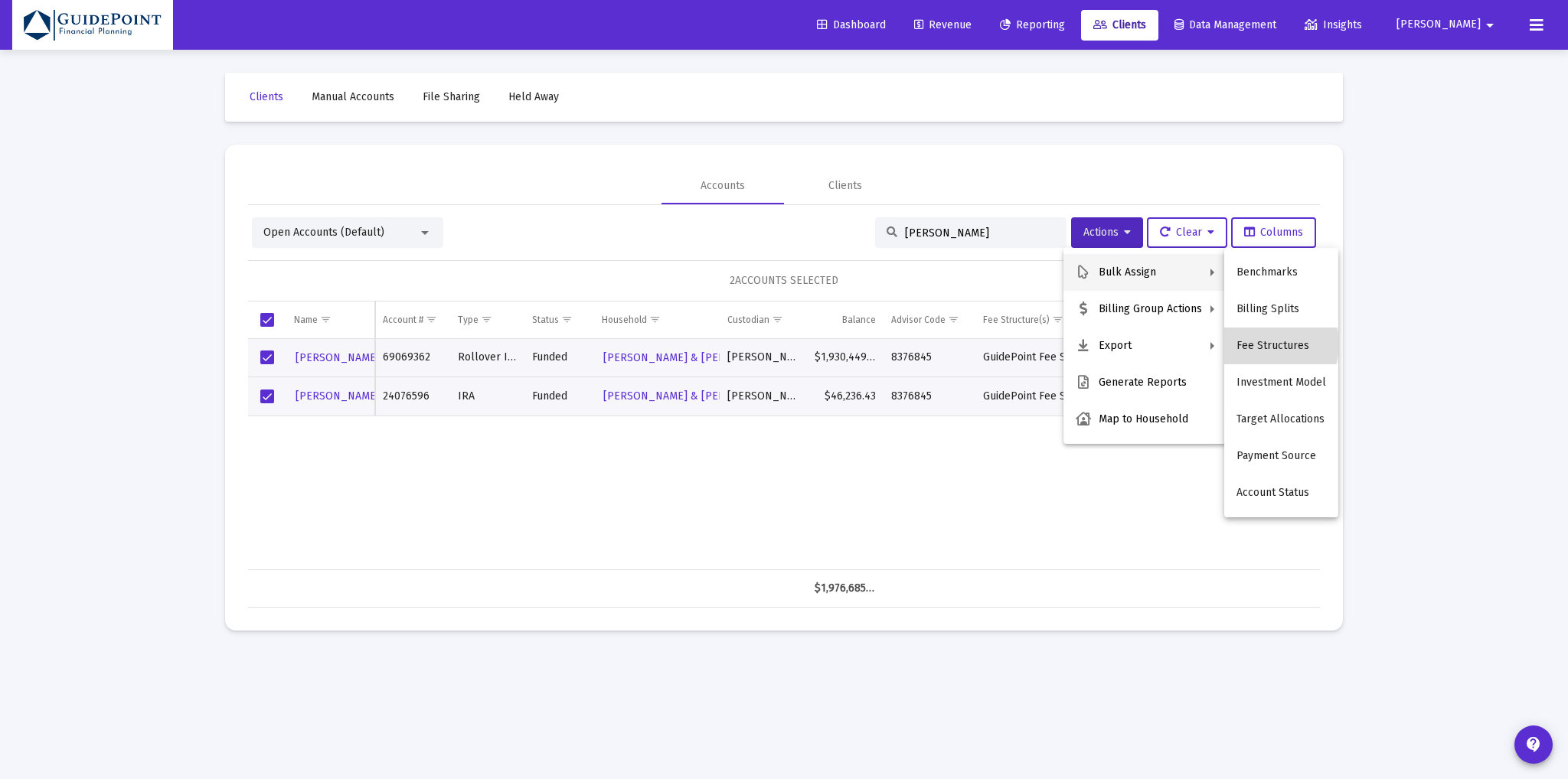
click at [1268, 344] on button "Fee Structures" at bounding box center [1281, 346] width 114 height 37
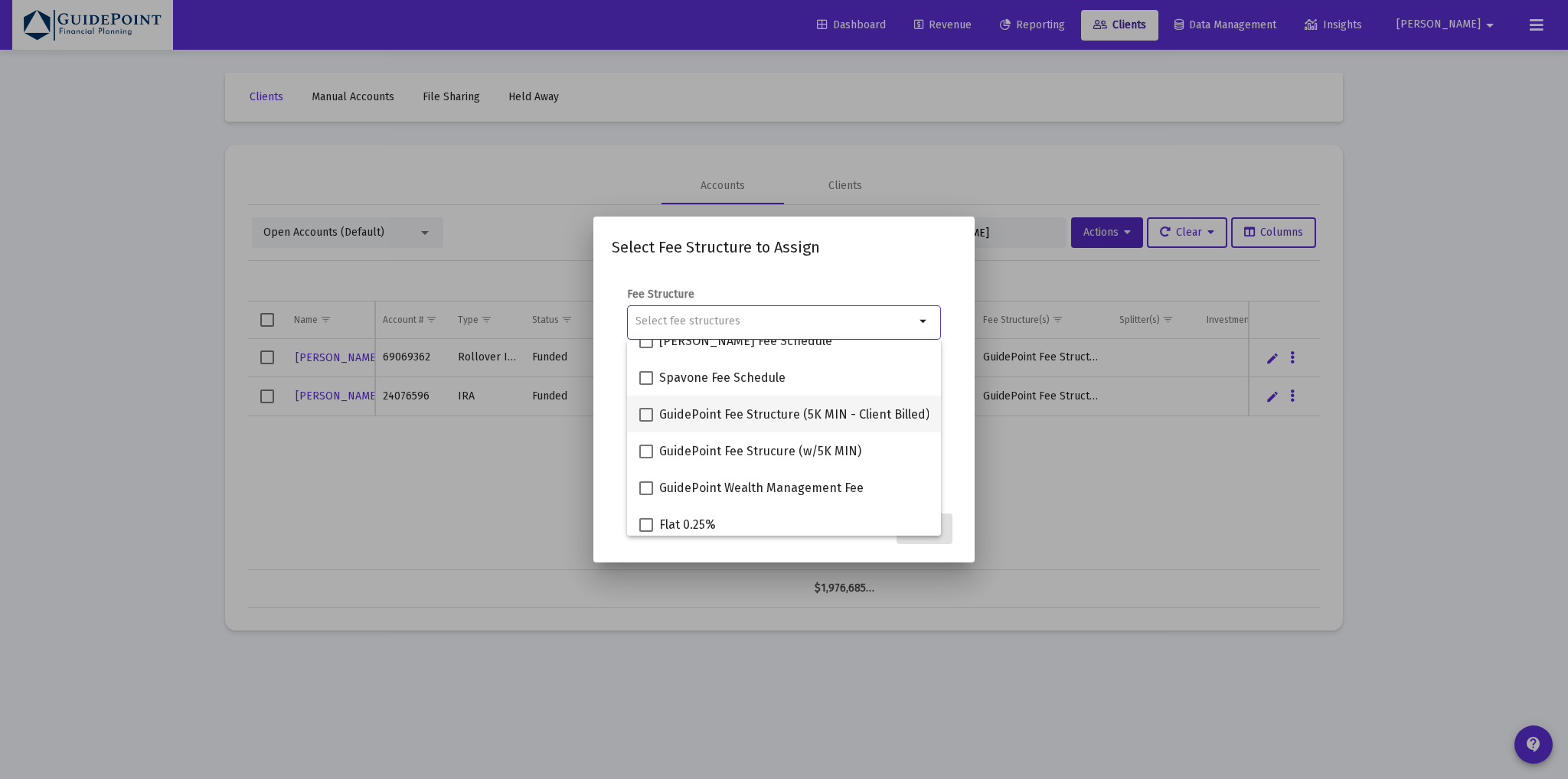
scroll to position [172, 0]
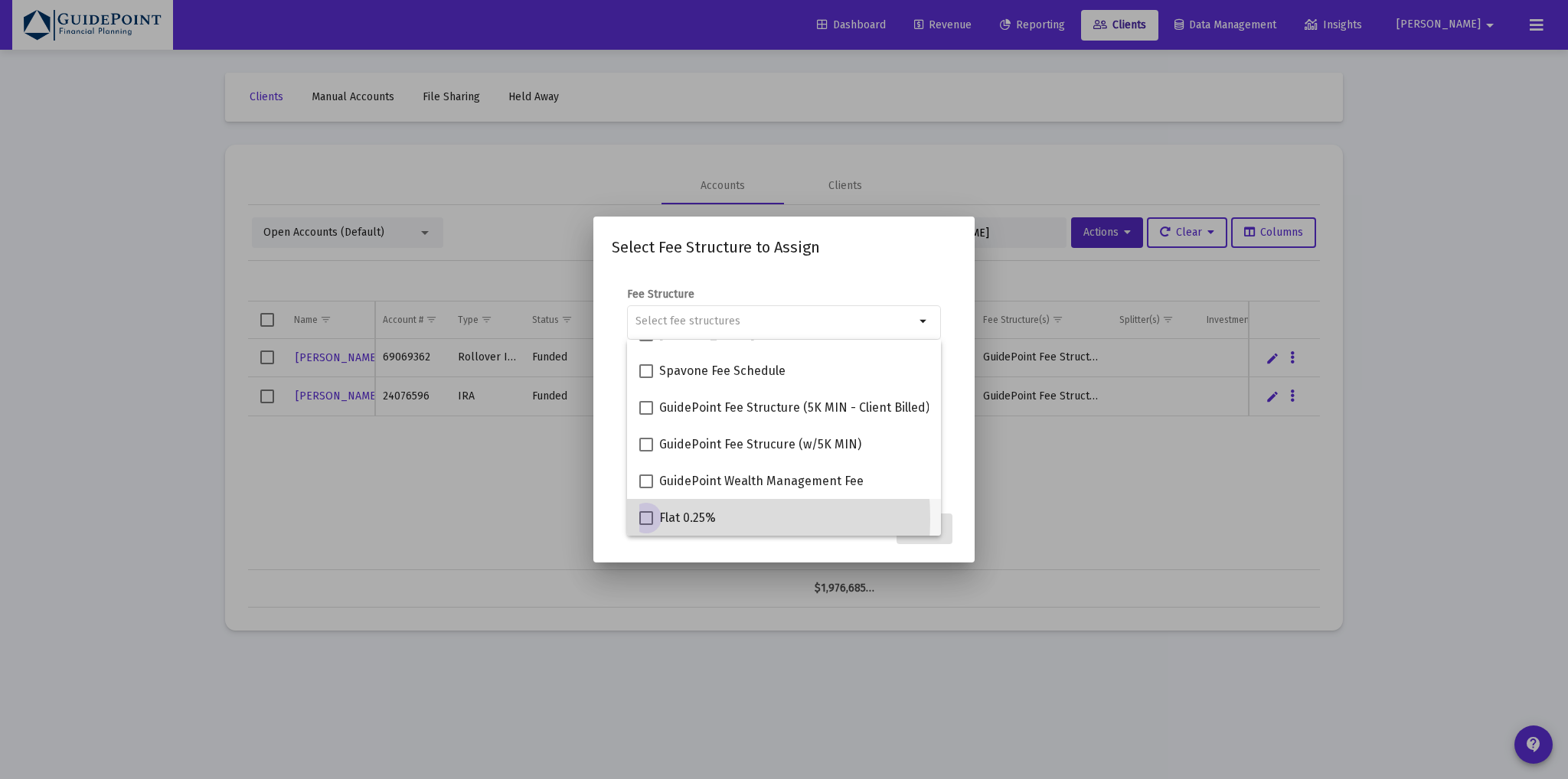
drag, startPoint x: 655, startPoint y: 519, endPoint x: 612, endPoint y: 524, distance: 43.3
click at [655, 518] on label "Flat 0.25%" at bounding box center [678, 518] width 77 height 18
click at [646, 525] on input "Flat 0.25%" at bounding box center [645, 525] width 1 height 1
checkbox input "true"
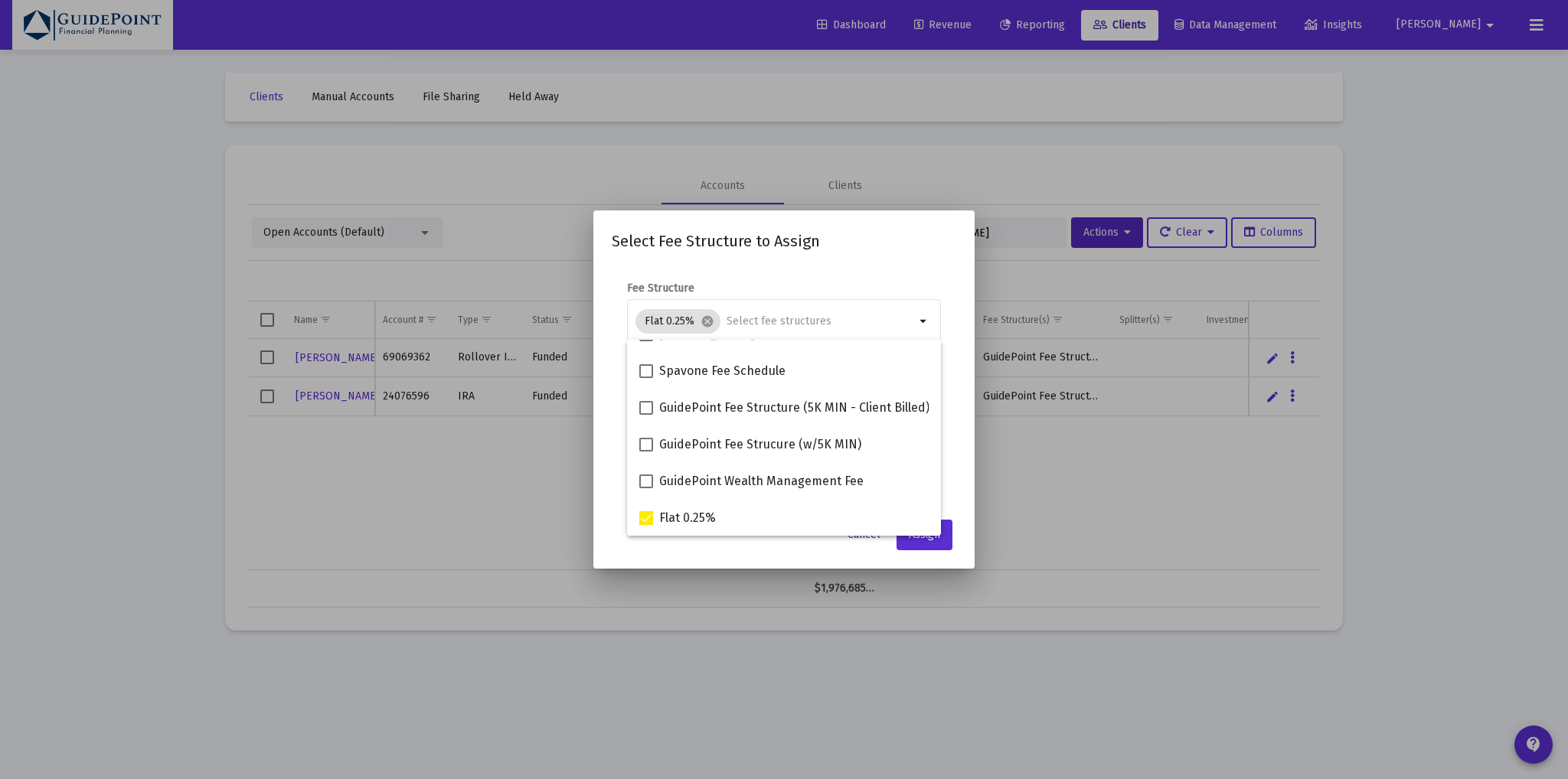
click at [527, 513] on div at bounding box center [784, 389] width 1568 height 779
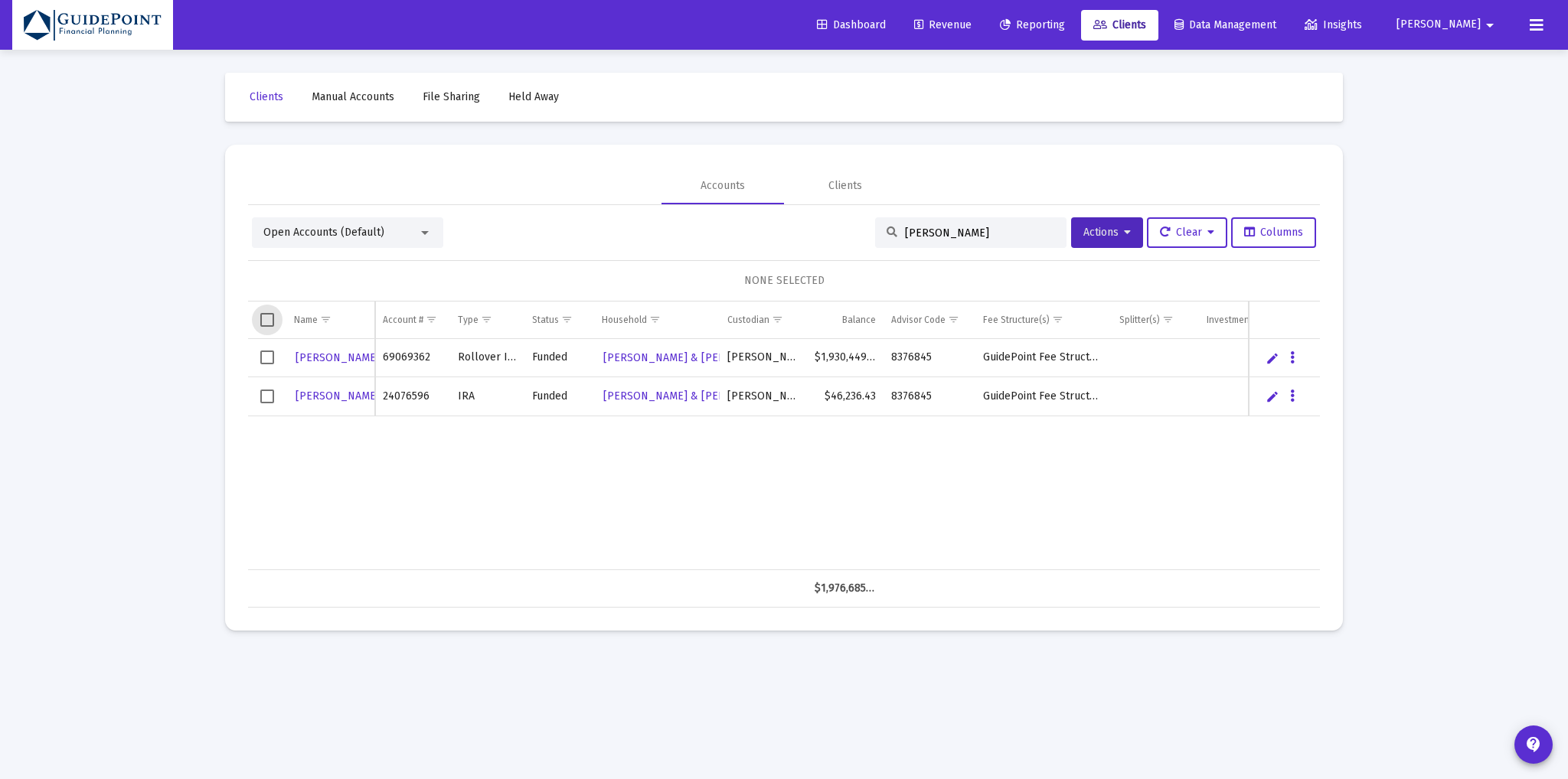
click at [260, 320] on span "Select all" at bounding box center [267, 320] width 14 height 14
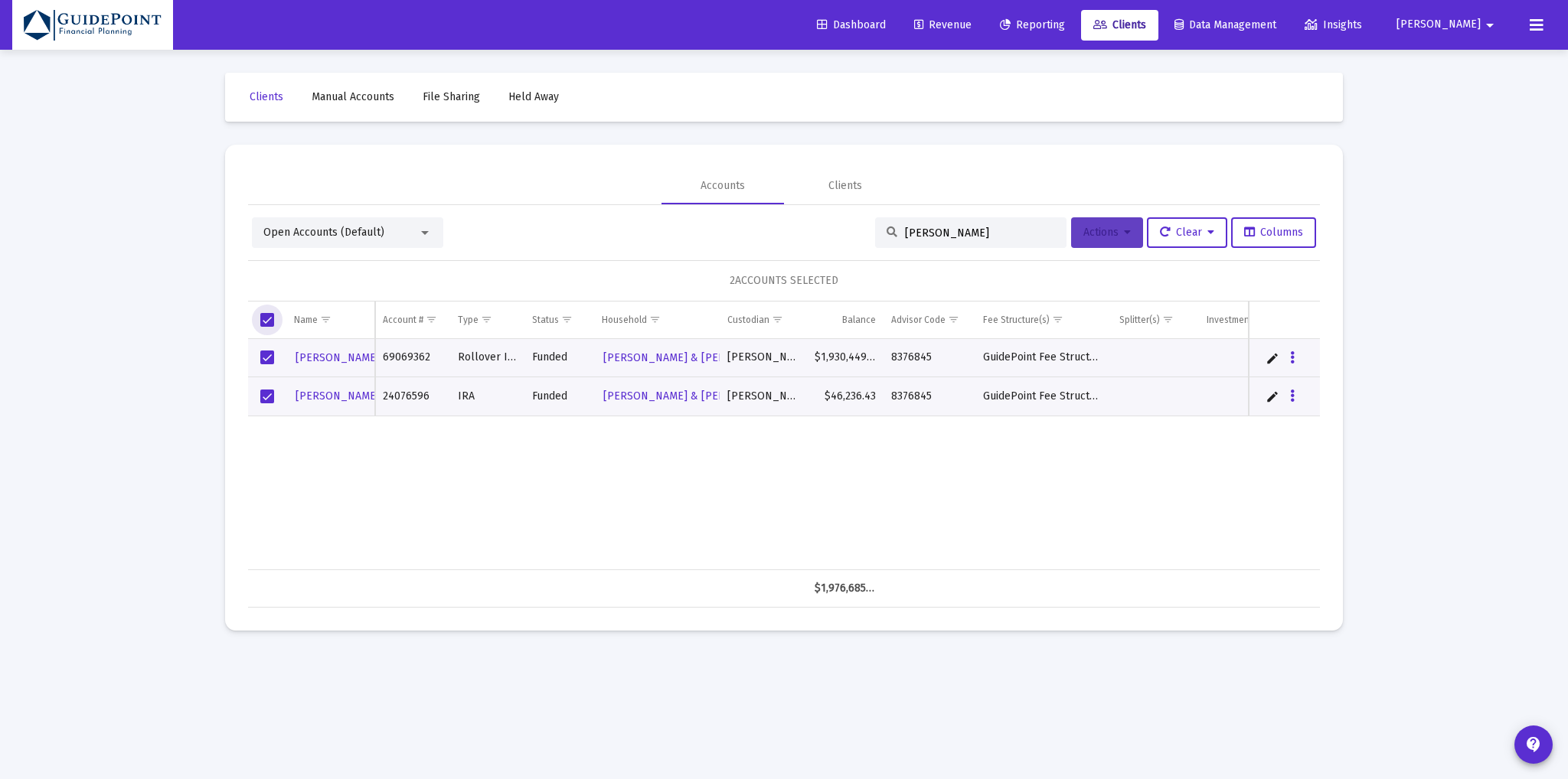
click at [1122, 239] on button "Actions" at bounding box center [1107, 232] width 72 height 30
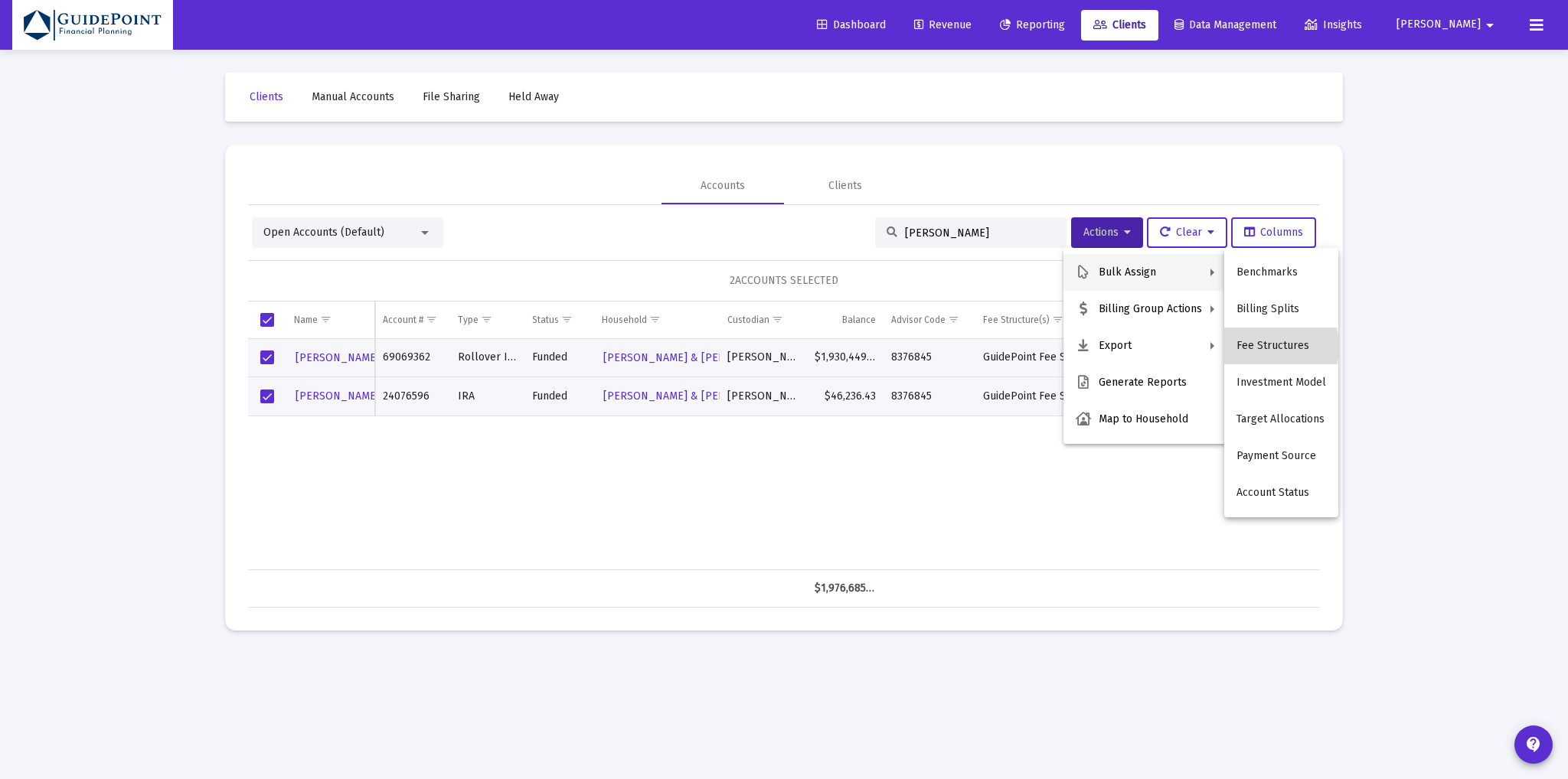
click at [1265, 347] on button "Fee Structures" at bounding box center [1281, 346] width 114 height 37
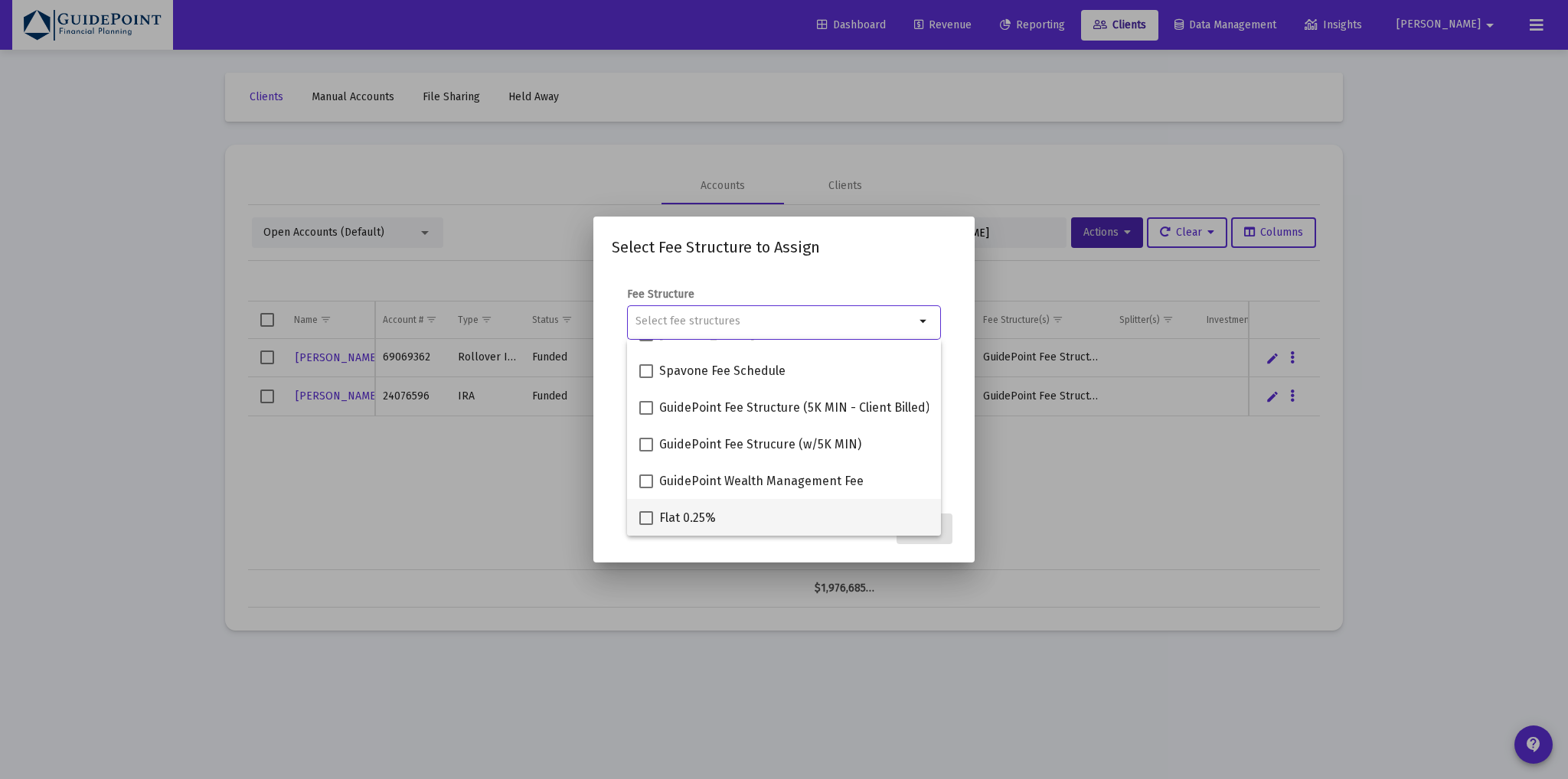
click at [645, 522] on span at bounding box center [646, 518] width 14 height 14
click at [645, 525] on input "Flat 0.25%" at bounding box center [645, 525] width 1 height 1
checkbox input "true"
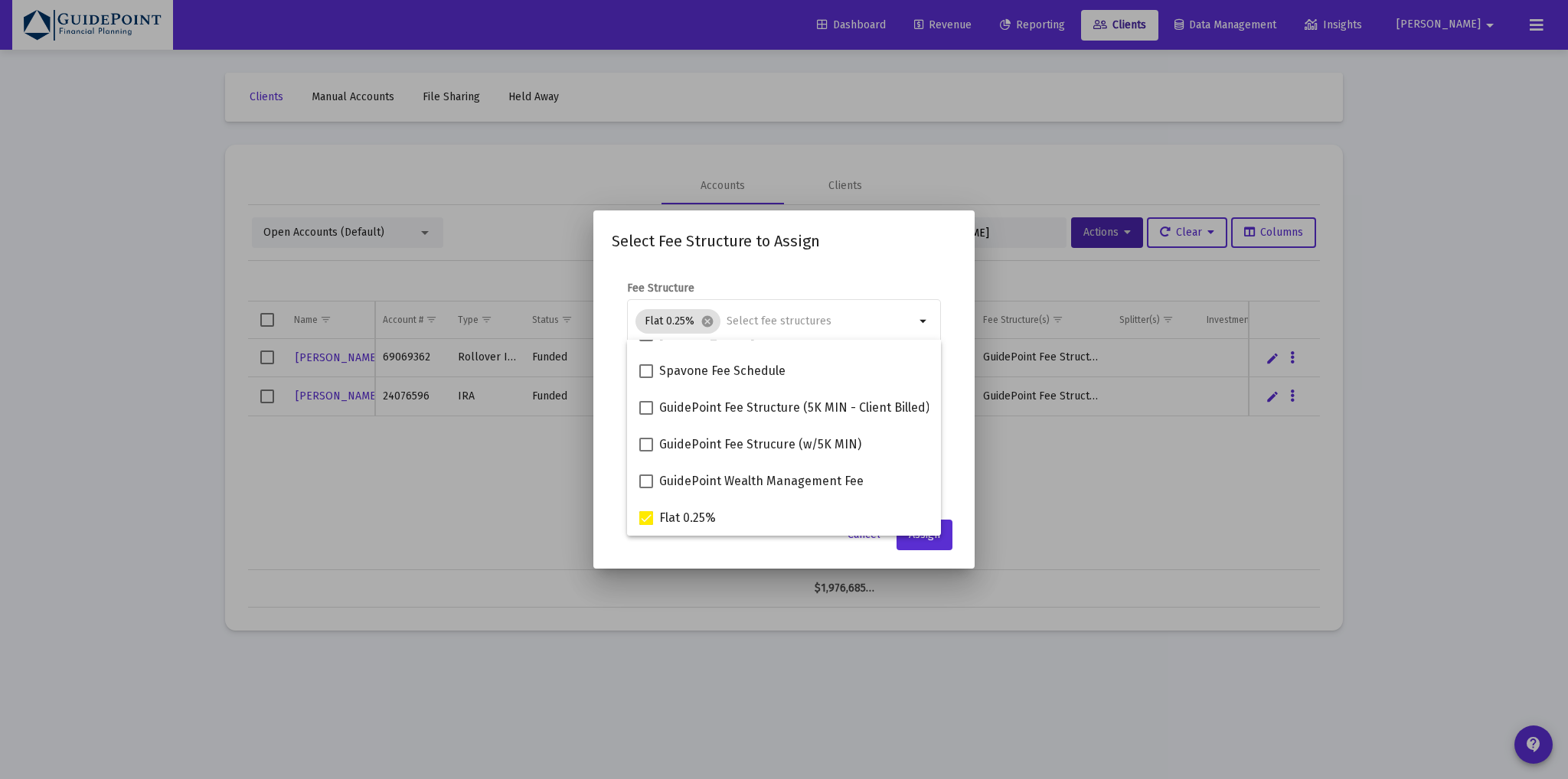
click at [610, 513] on mat-dialog-container "Select Fee Structure to Assign Fee Structure Flat 0.25% cancel arrow_drop_down …" at bounding box center [784, 389] width 381 height 357
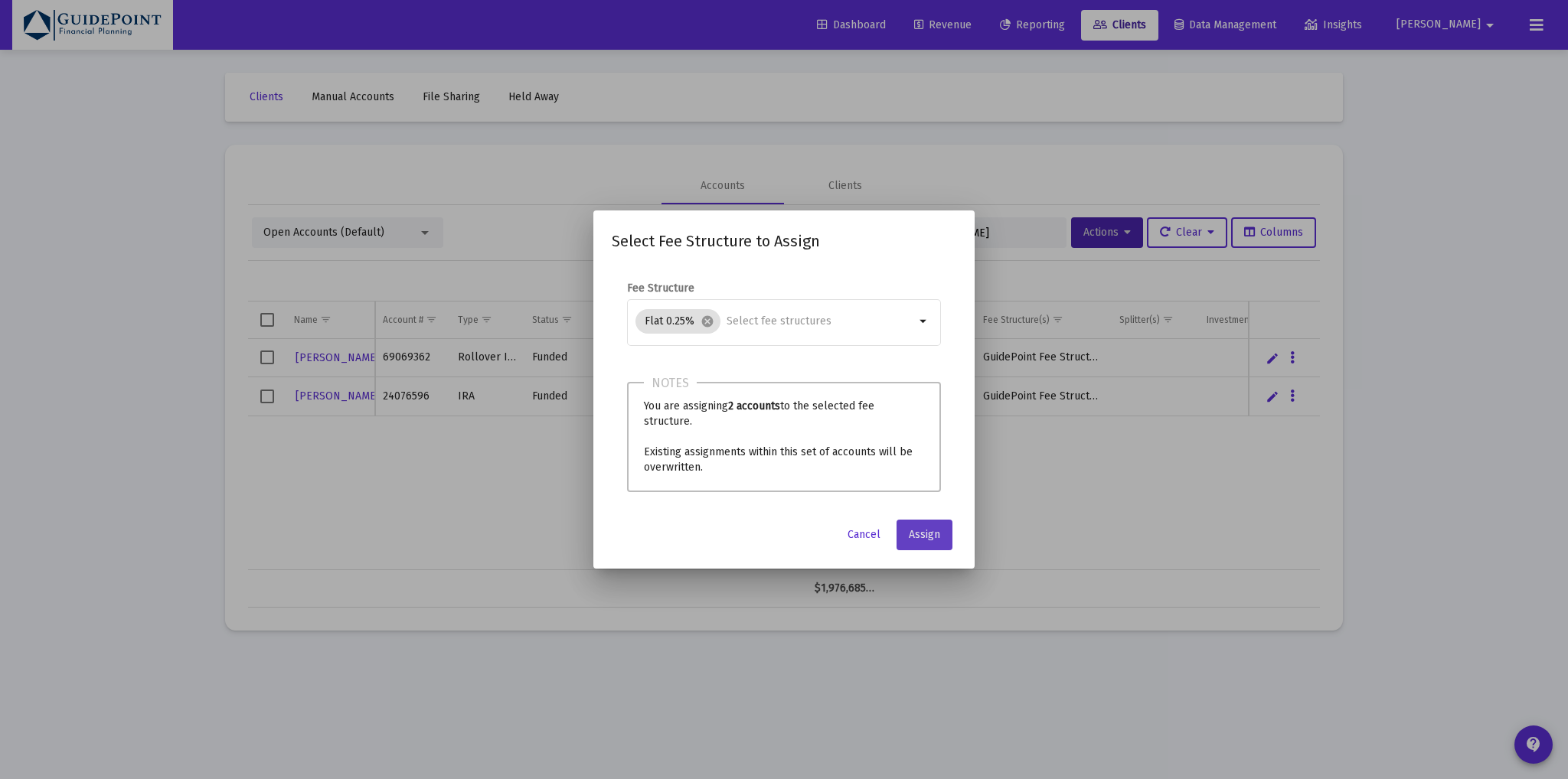
click at [927, 532] on span "Assign" at bounding box center [925, 535] width 31 height 13
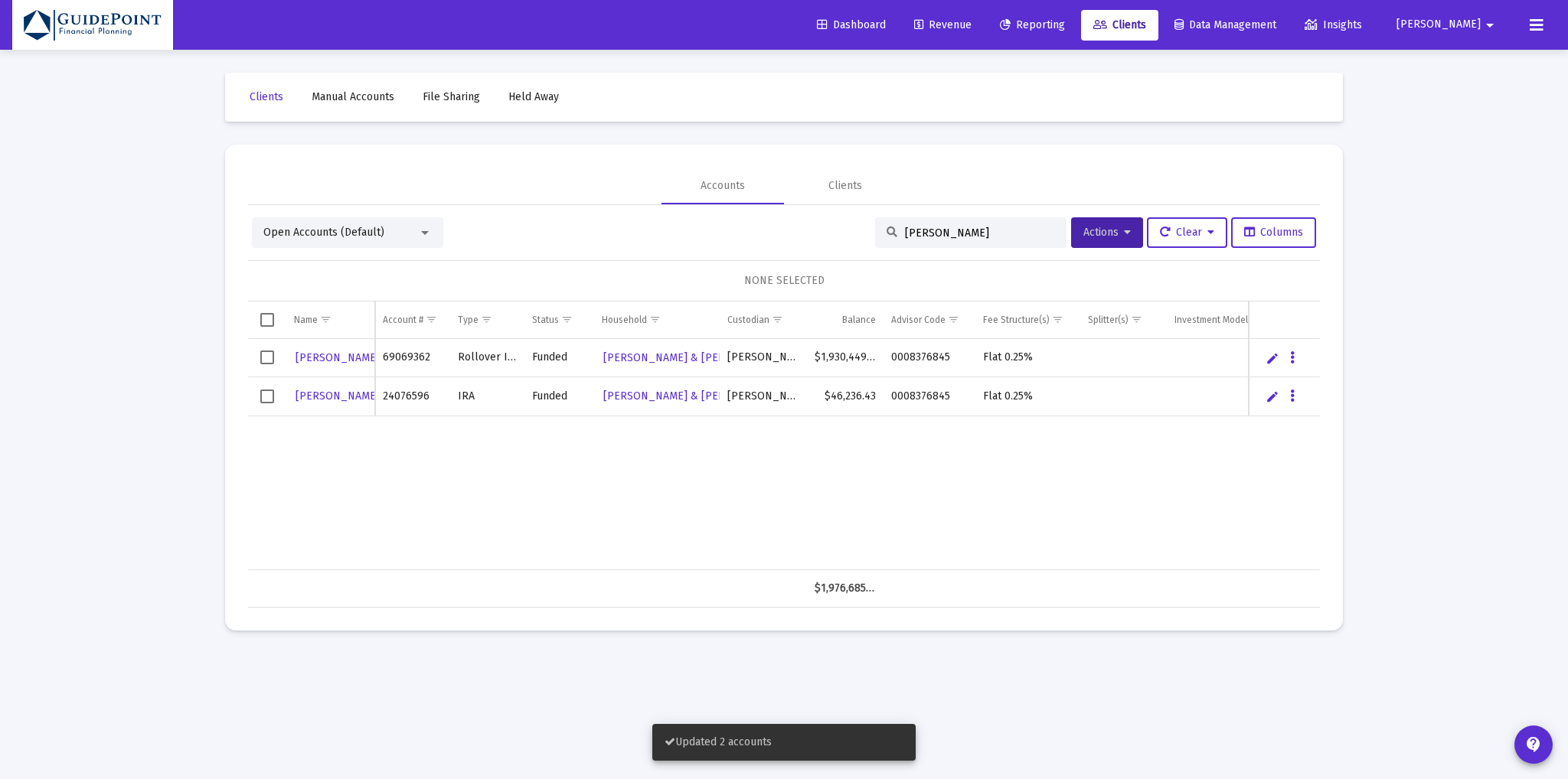
click at [311, 229] on span "Open Accounts (Default)" at bounding box center [324, 232] width 121 height 13
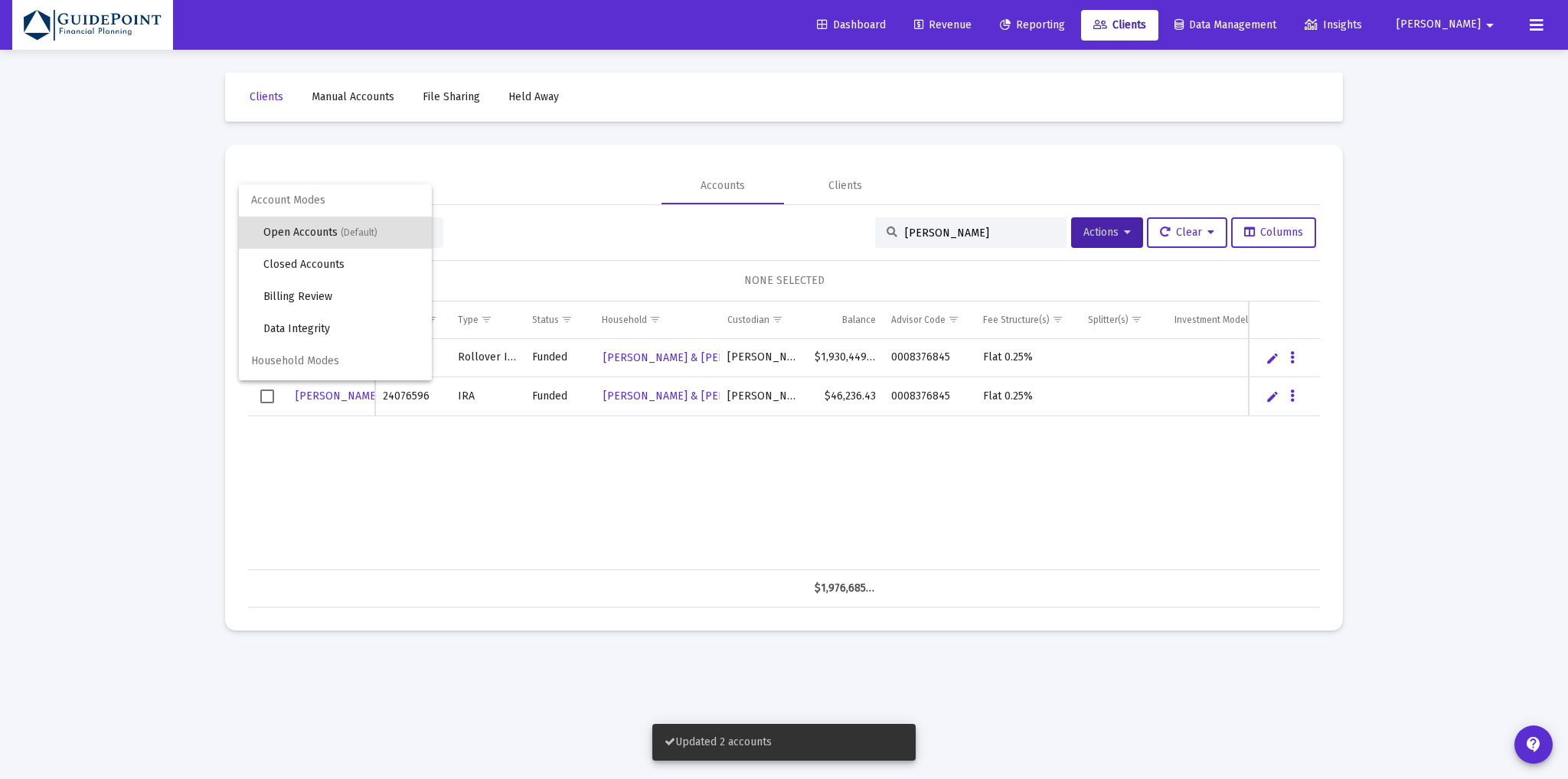
click at [812, 226] on div at bounding box center [784, 389] width 1568 height 779
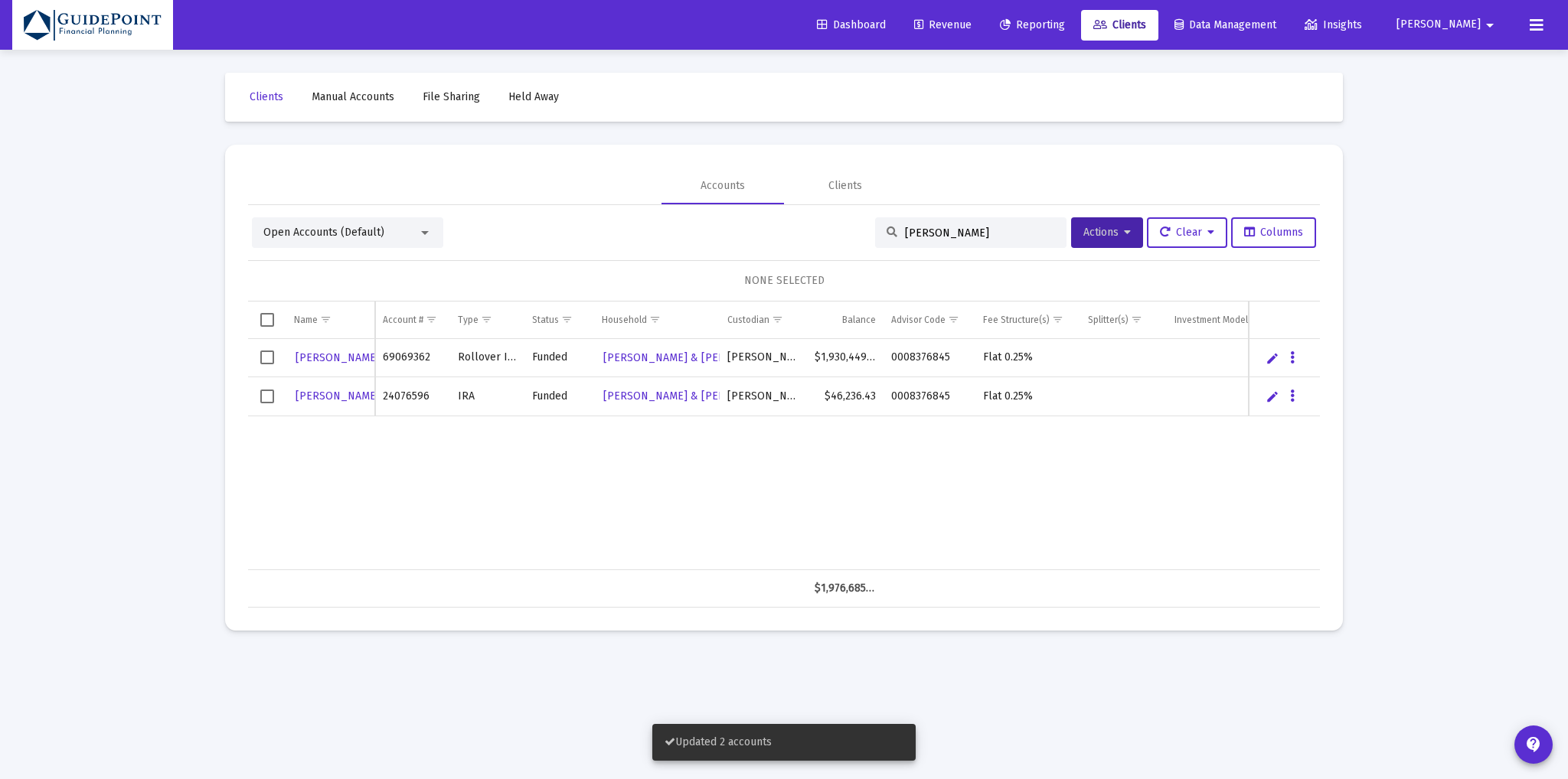
click at [414, 233] on div "Open Accounts (Default)" at bounding box center [340, 232] width 155 height 16
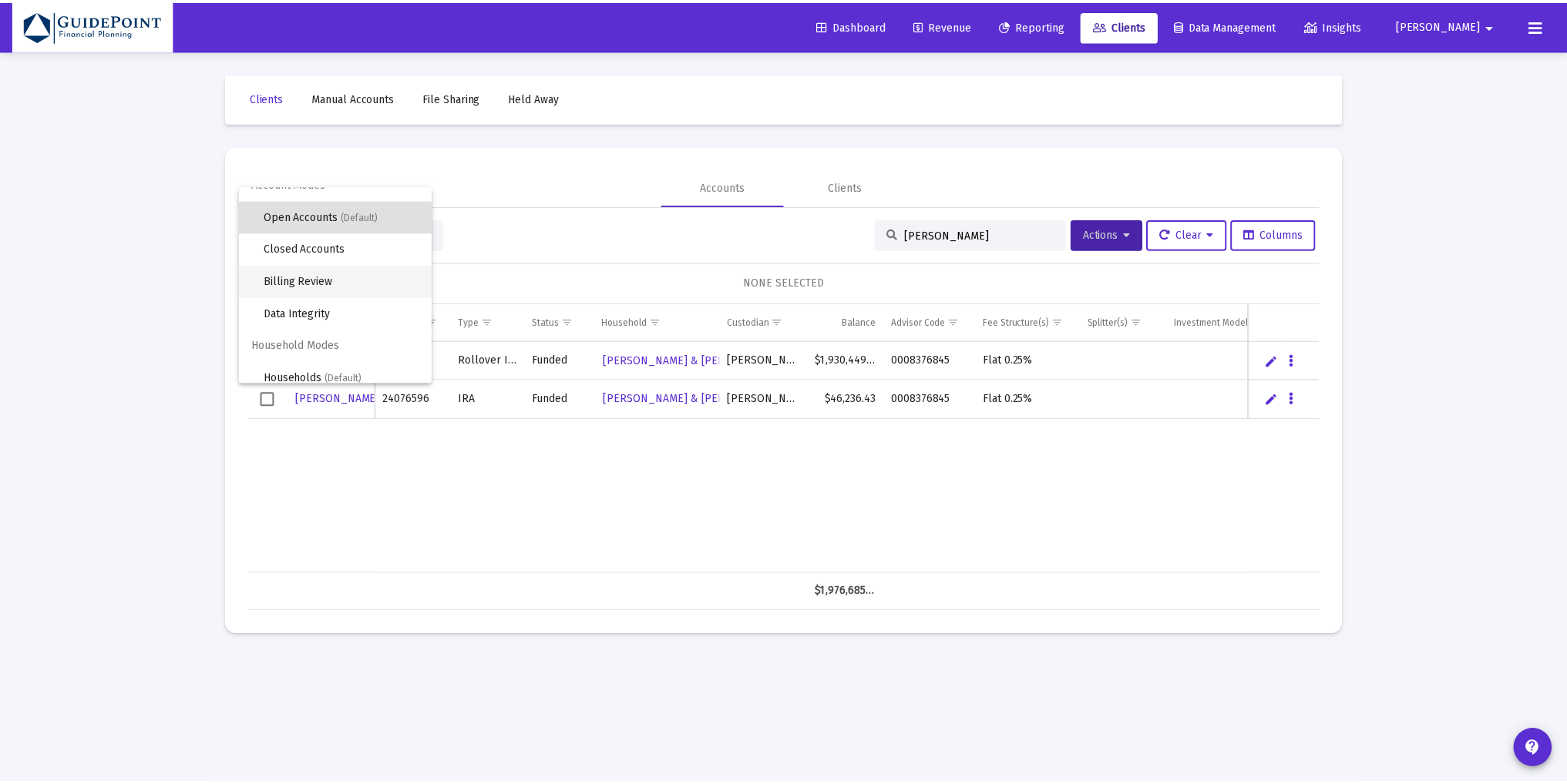
scroll to position [29, 0]
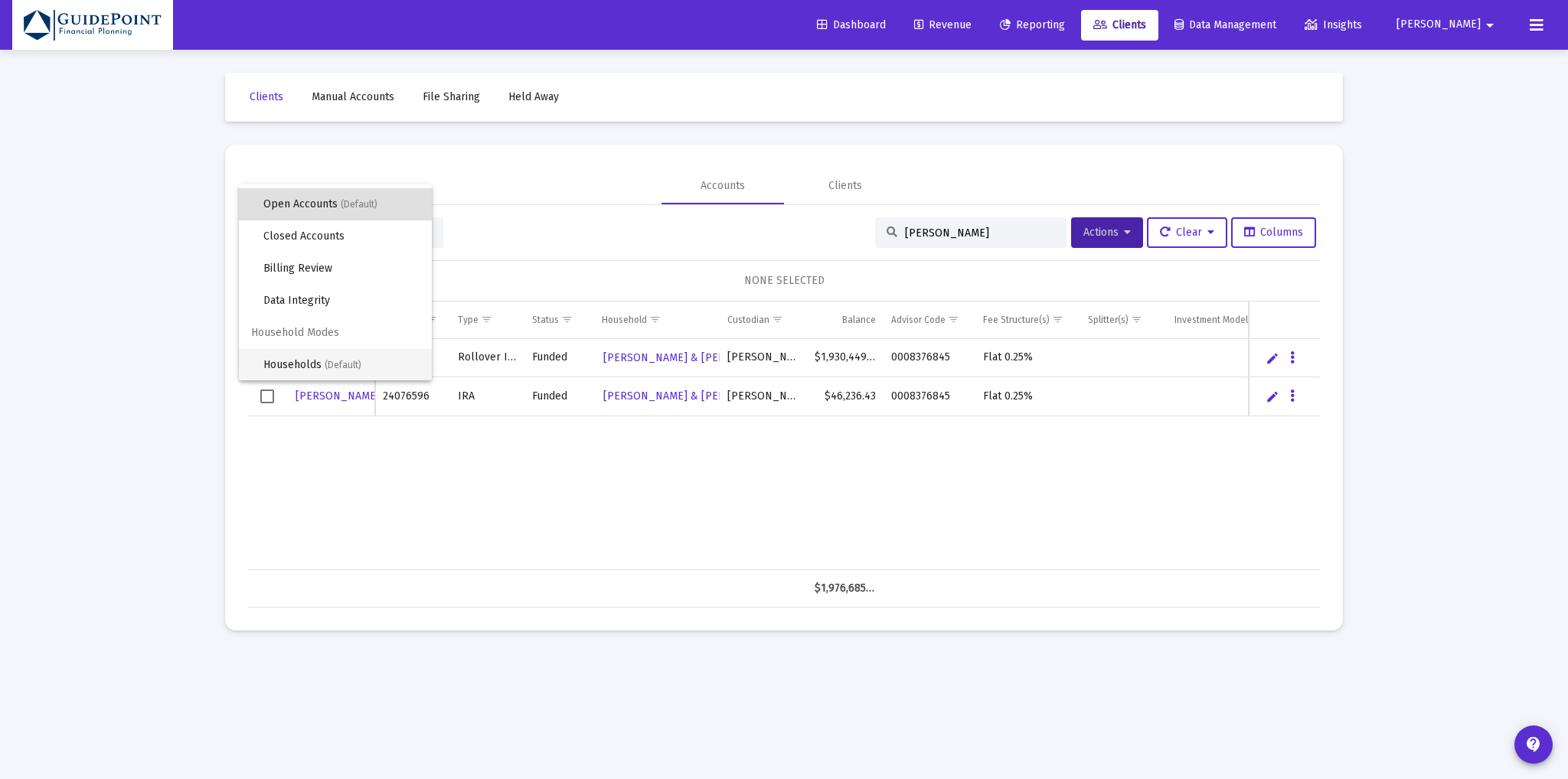
click at [295, 362] on span "Households (Default)" at bounding box center [341, 365] width 156 height 32
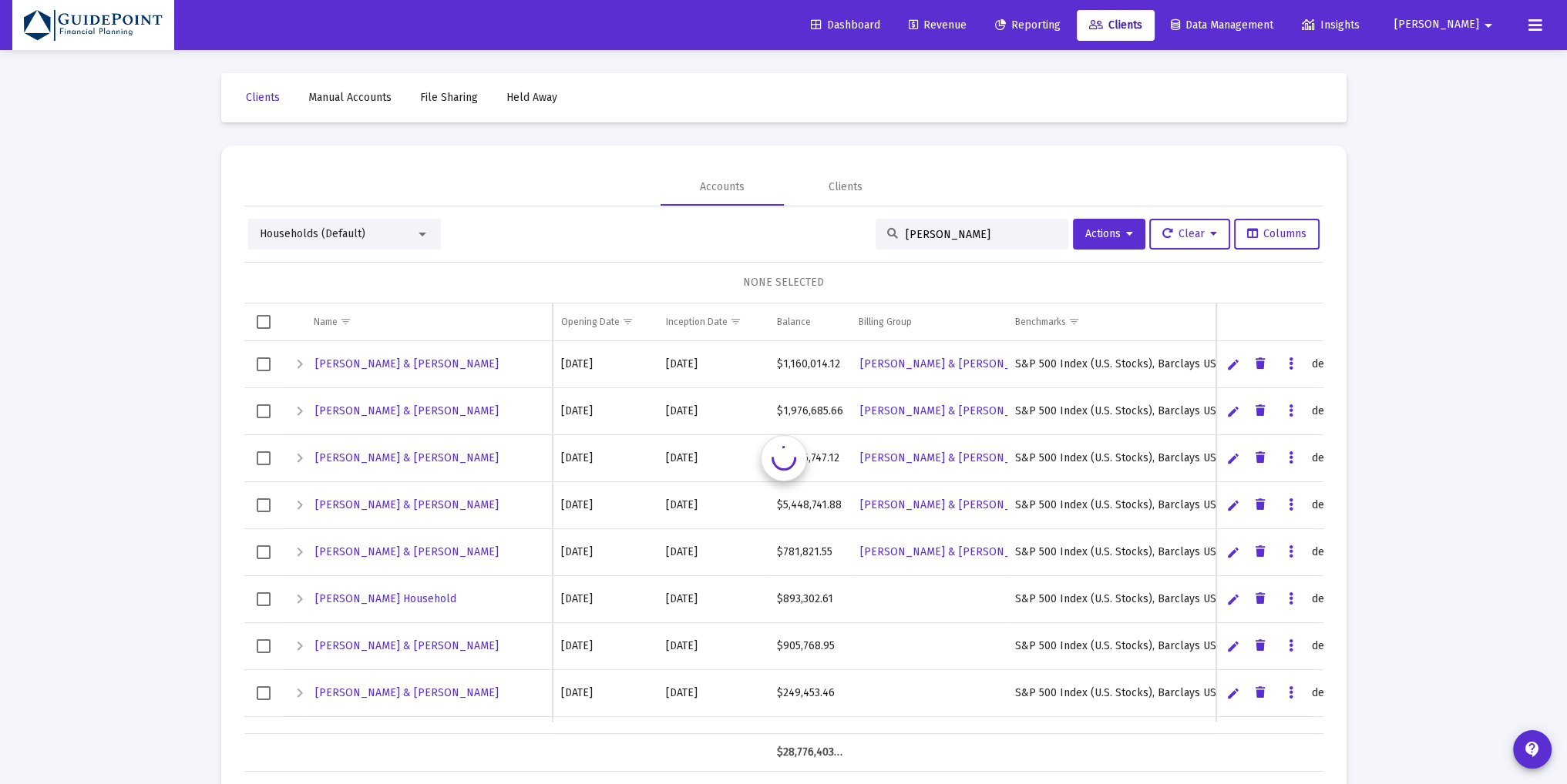
scroll to position [0, 0]
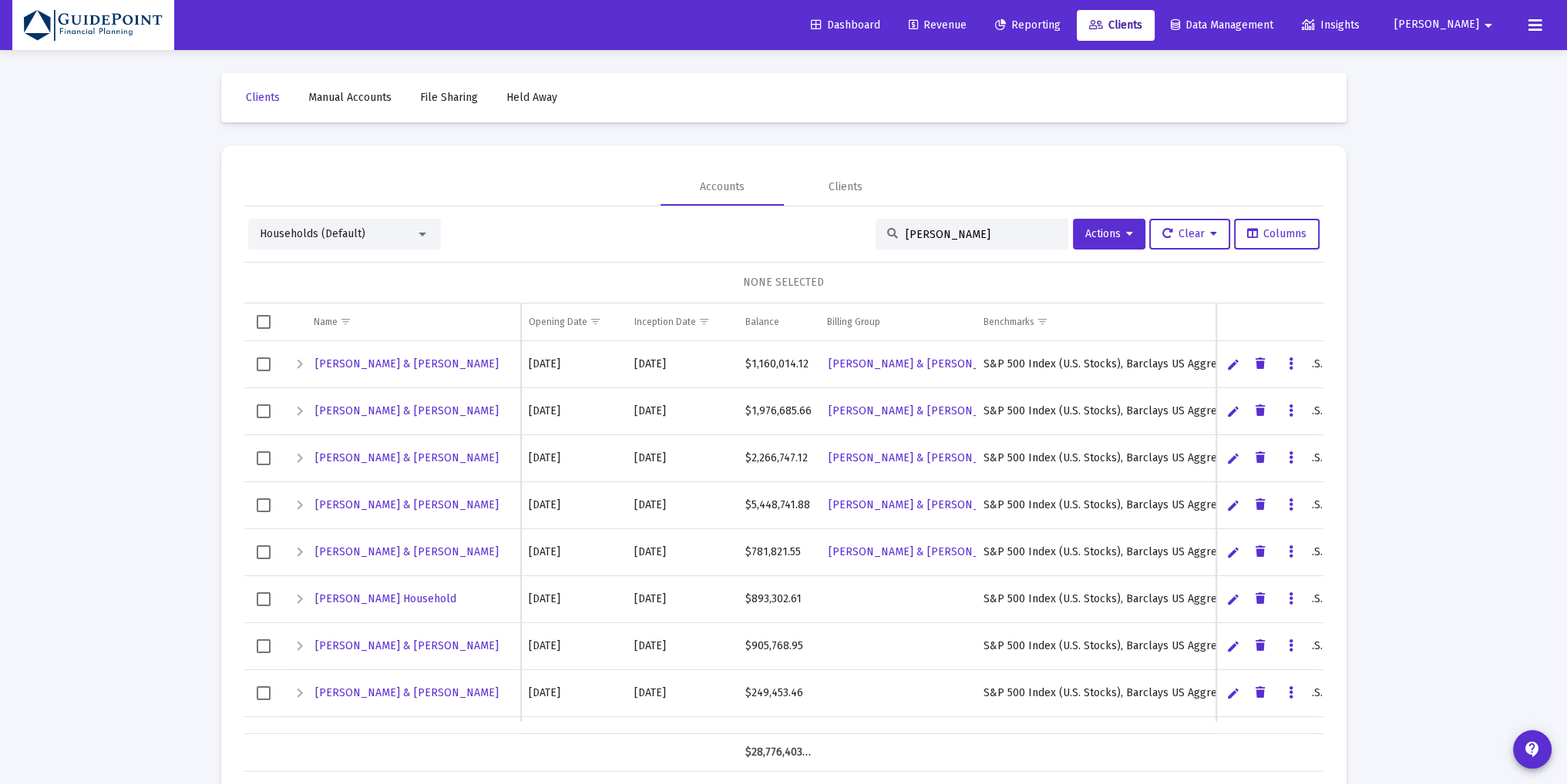
click at [262, 410] on span "Select row" at bounding box center [263, 411] width 14 height 14
click at [1120, 234] on span "Actions" at bounding box center [1109, 234] width 48 height 13
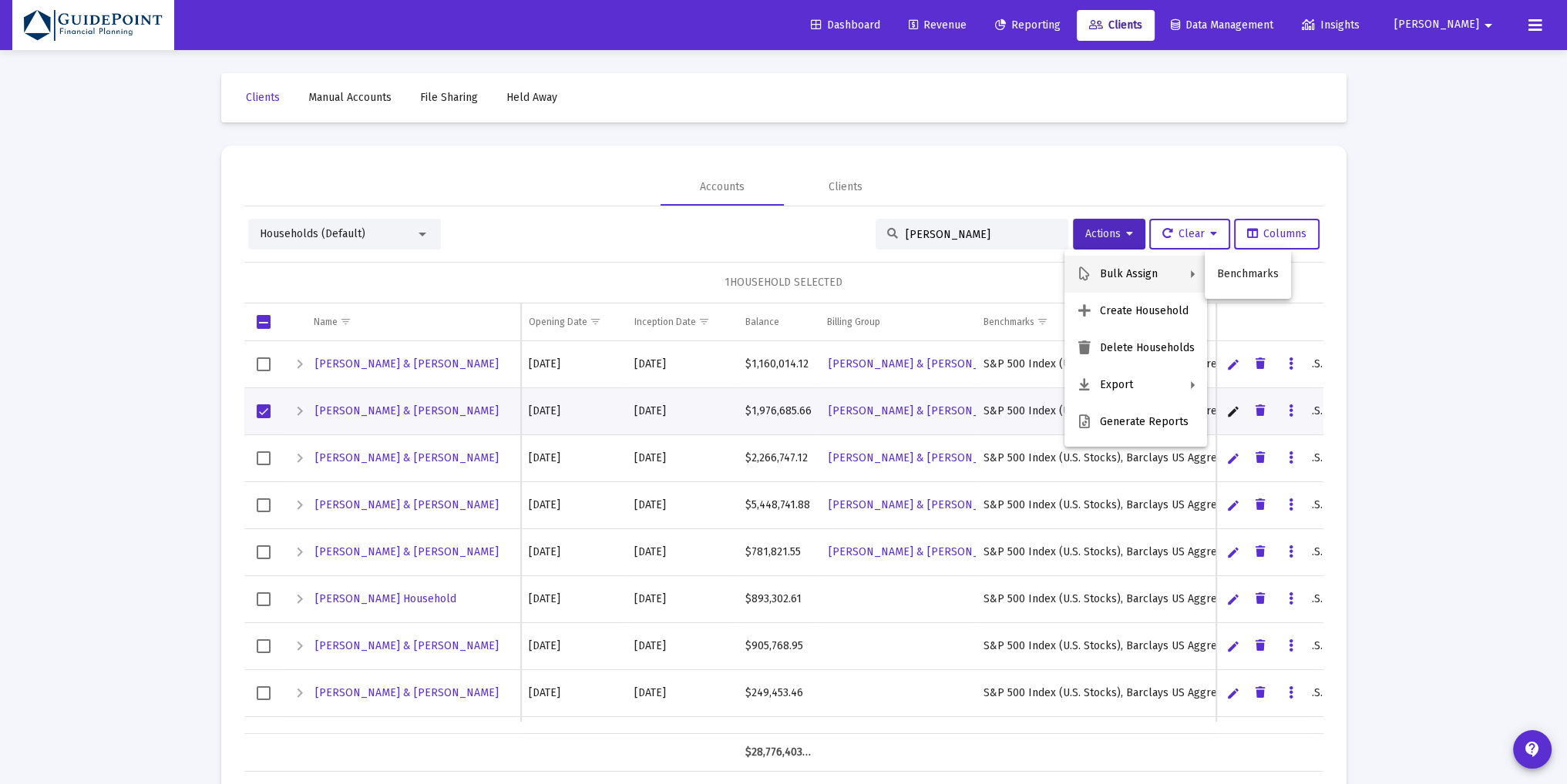
click at [1490, 166] on div at bounding box center [784, 392] width 1567 height 784
